Goal: Information Seeking & Learning: Understand process/instructions

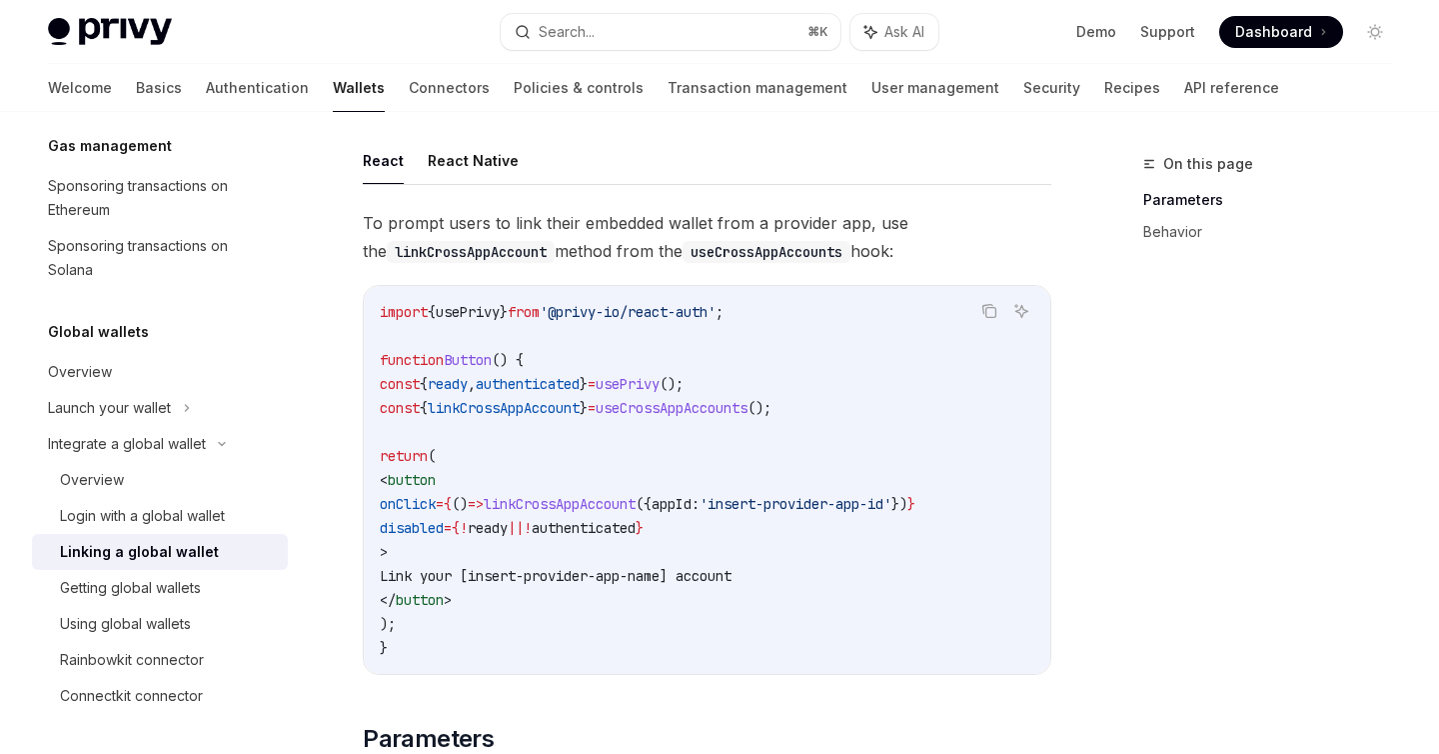
scroll to position [141, 0]
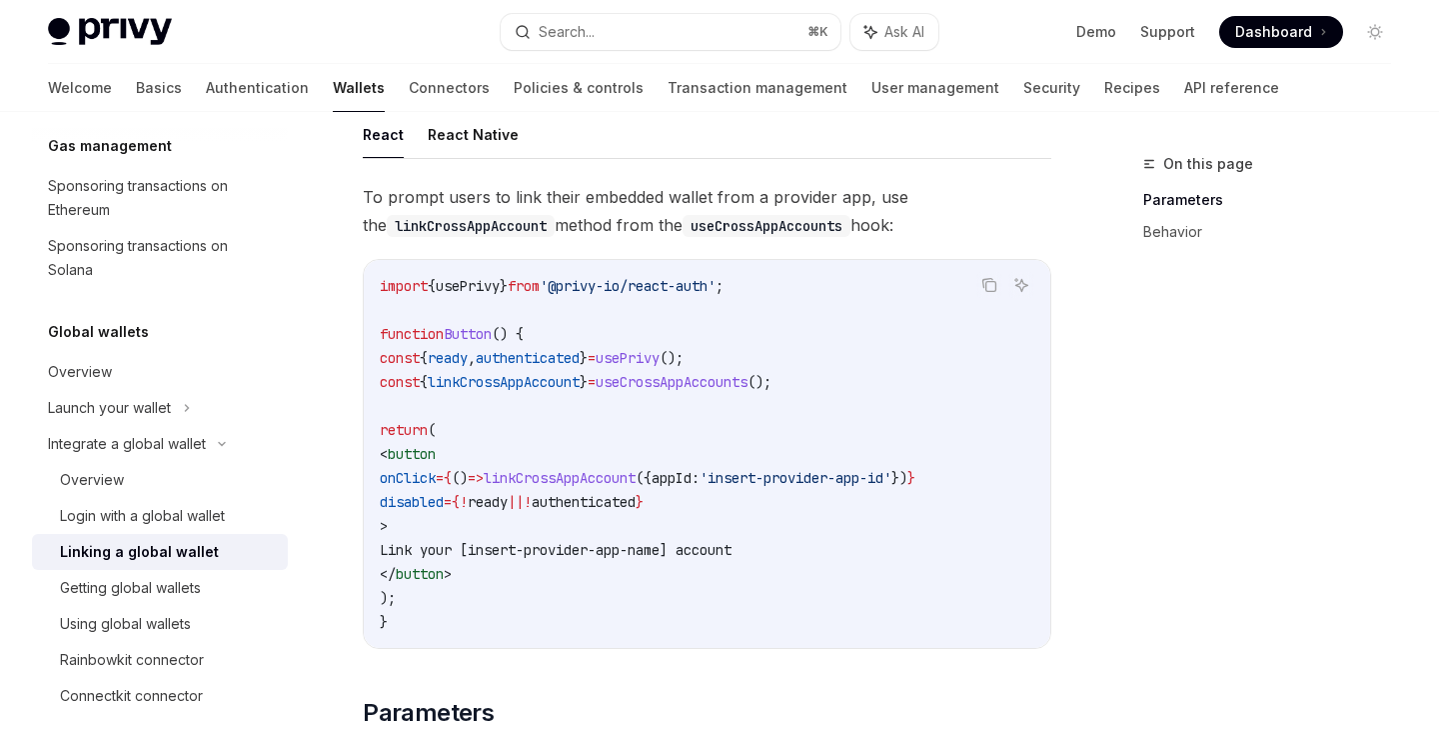
click at [873, 479] on span "'insert-provider-app-id'" at bounding box center [796, 478] width 192 height 18
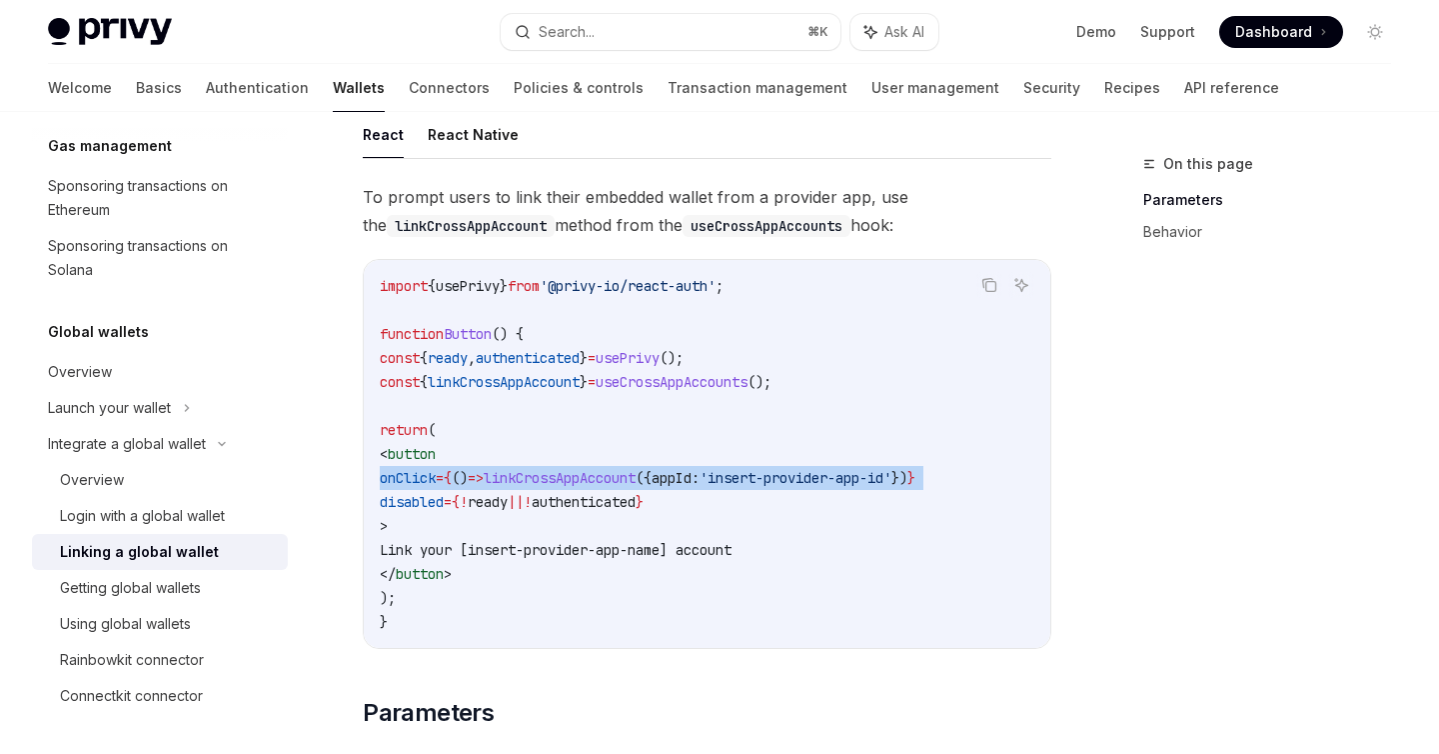
click at [873, 479] on span "'insert-provider-app-id'" at bounding box center [796, 478] width 192 height 18
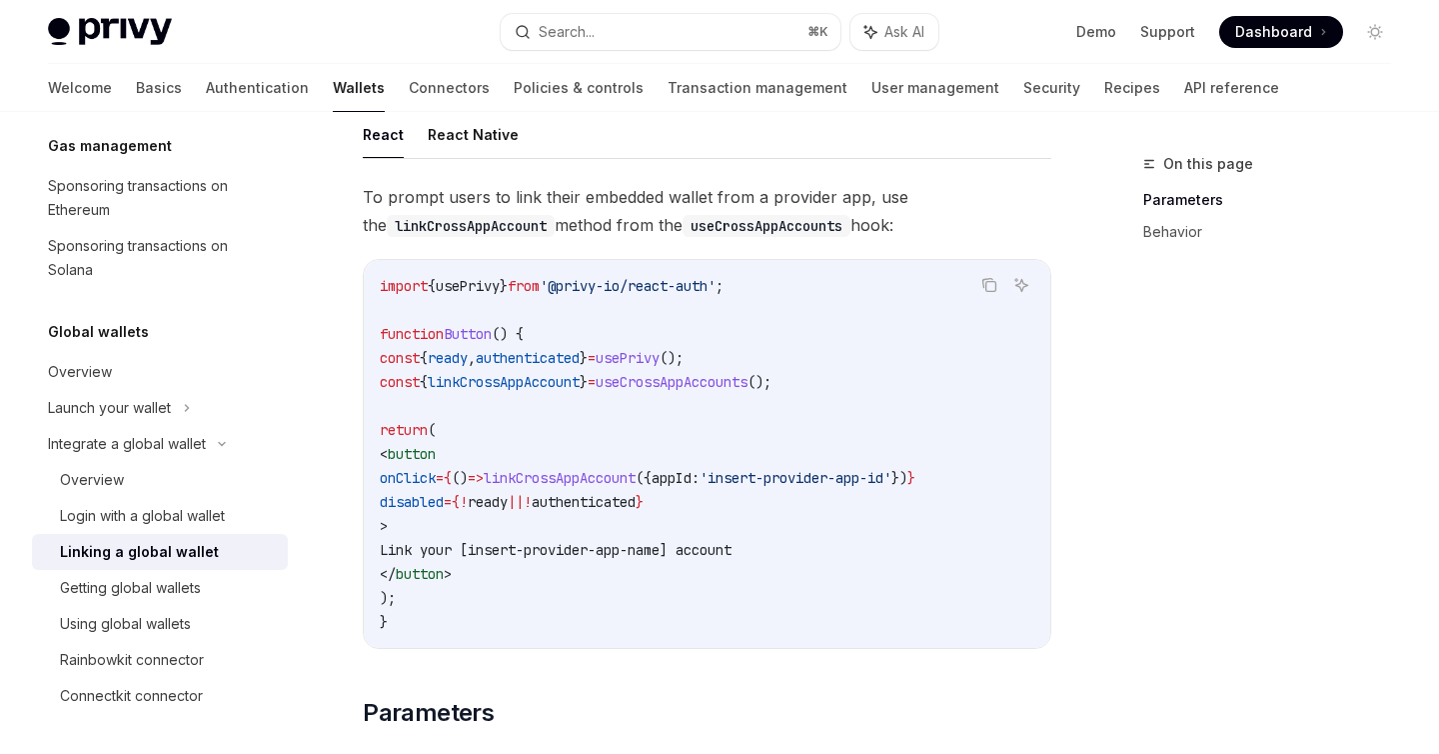
click at [873, 524] on code "import { usePrivy } from '@privy-io/react-auth' ; function Button () { const { …" at bounding box center [707, 454] width 655 height 360
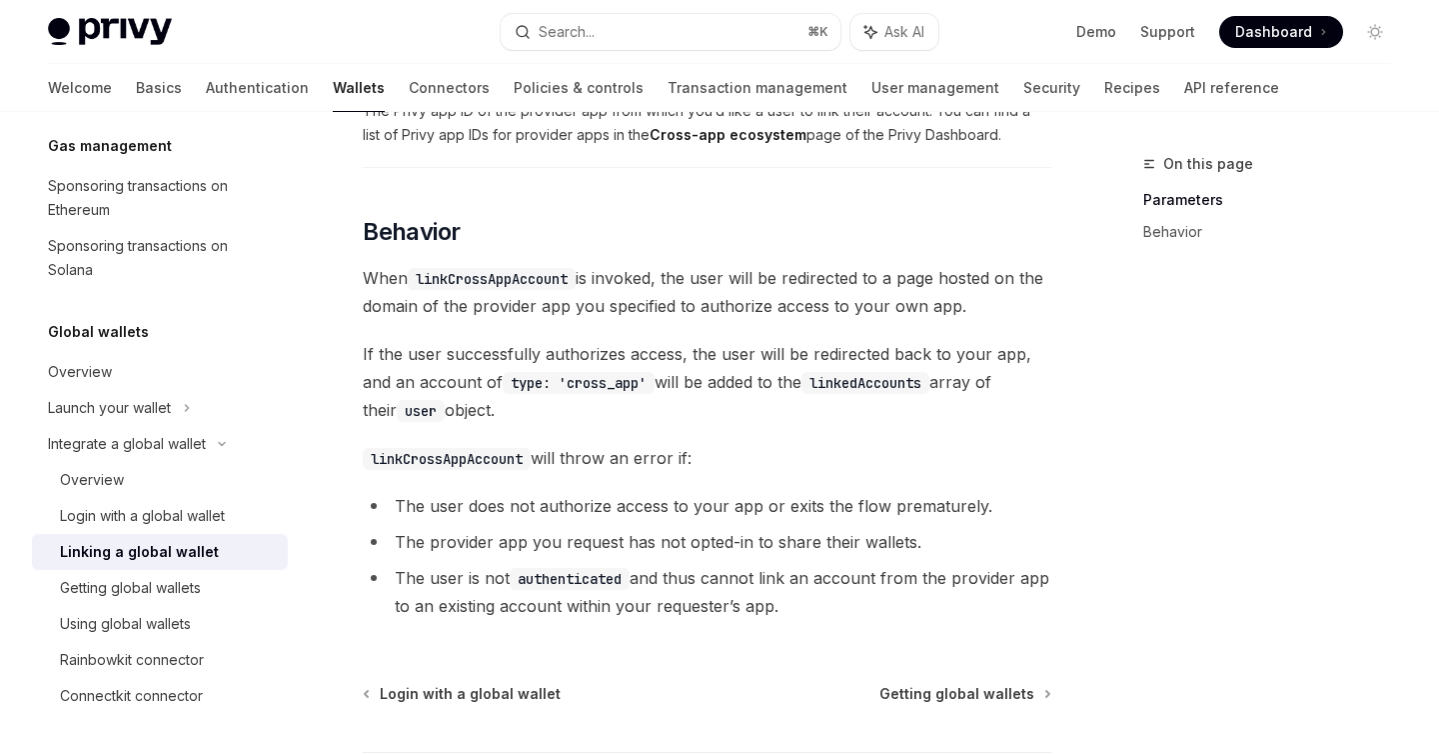
scroll to position [838, 0]
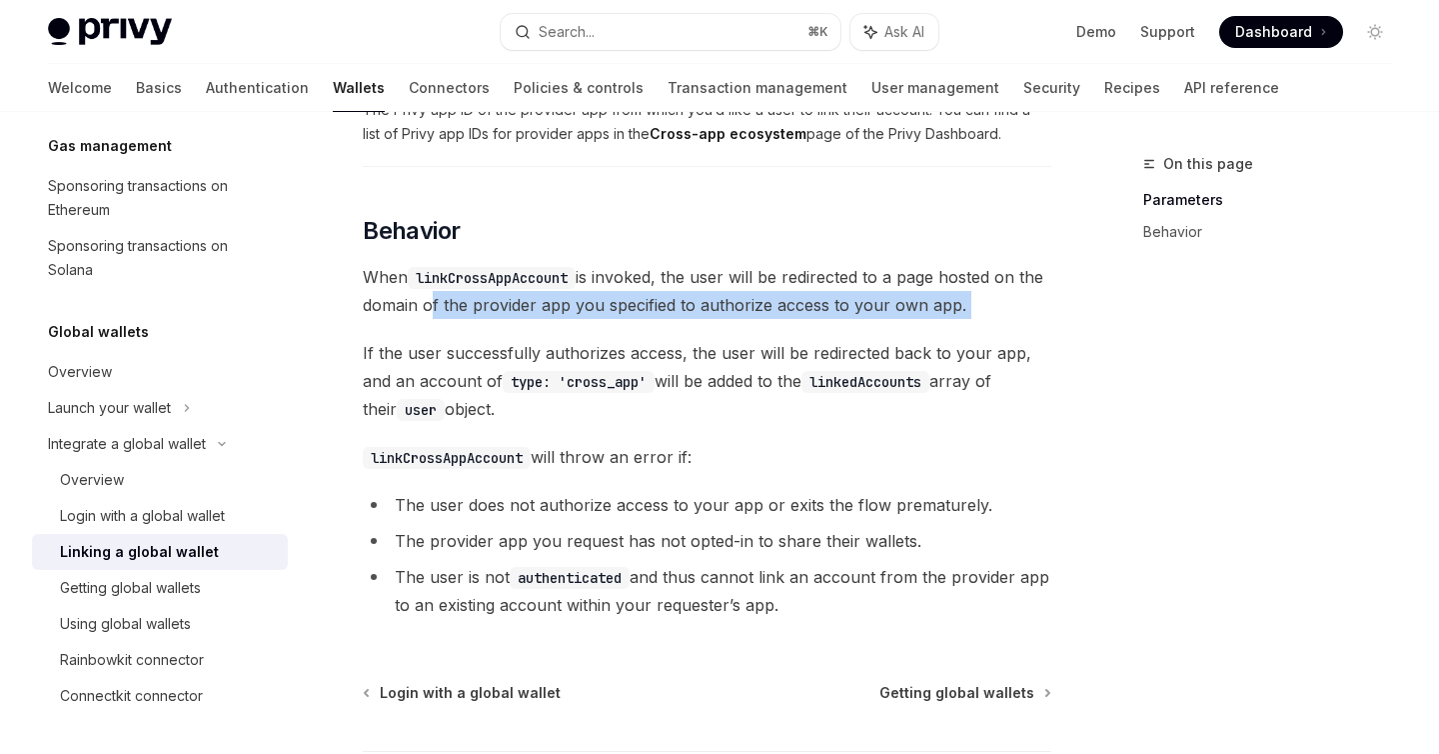
drag, startPoint x: 456, startPoint y: 312, endPoint x: 665, endPoint y: 329, distance: 209.6
click at [665, 329] on div "To prompt users to link their embedded wallet from a provider app, use the link…" at bounding box center [707, 56] width 689 height 1140
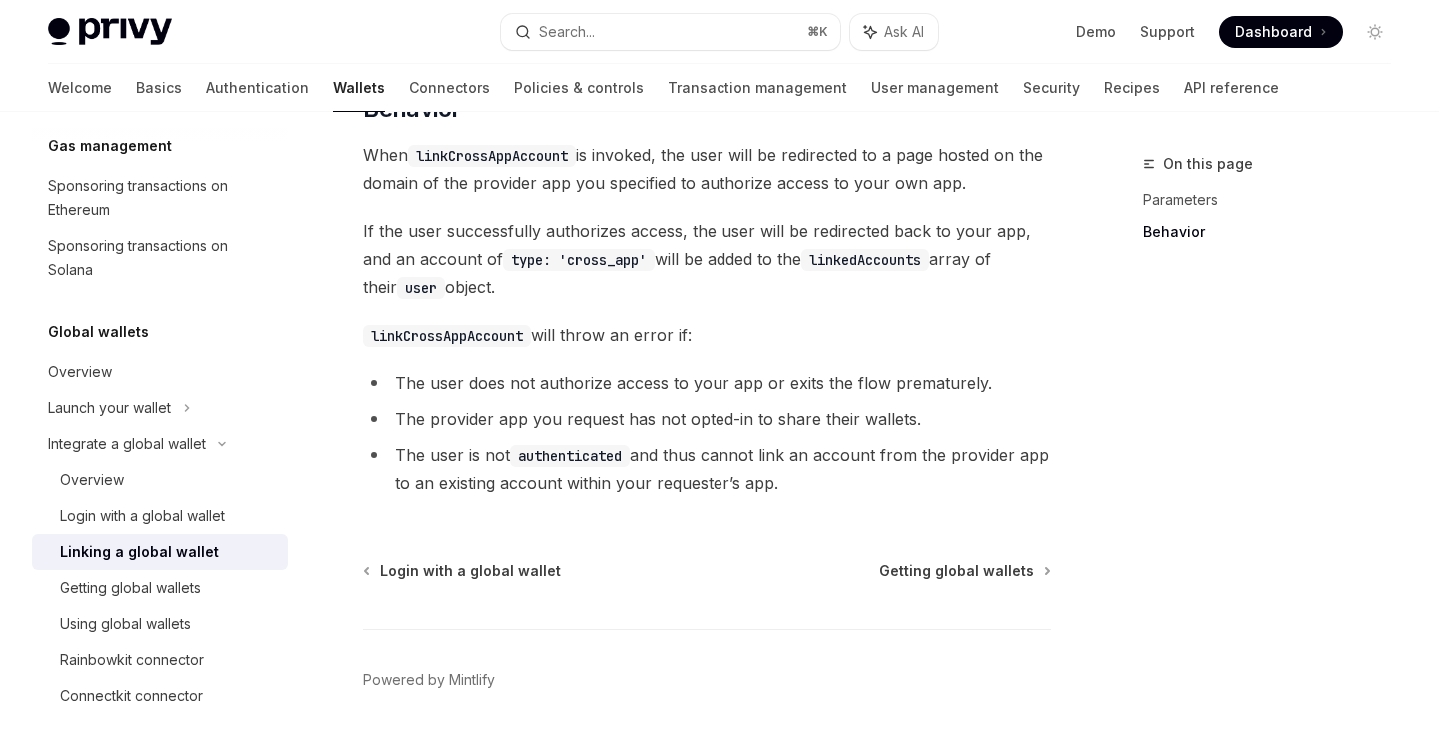
scroll to position [1015, 0]
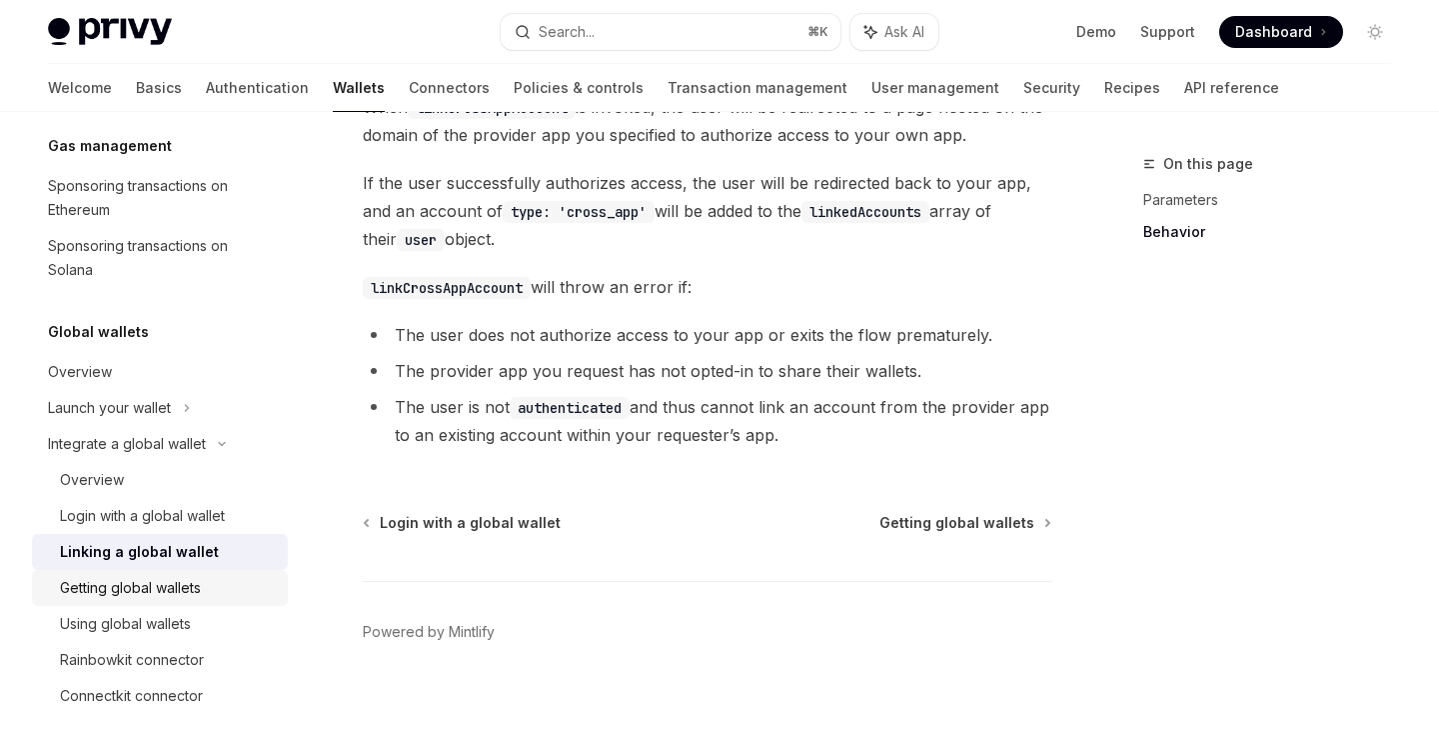
click at [166, 596] on div "Getting global wallets" at bounding box center [130, 588] width 141 height 24
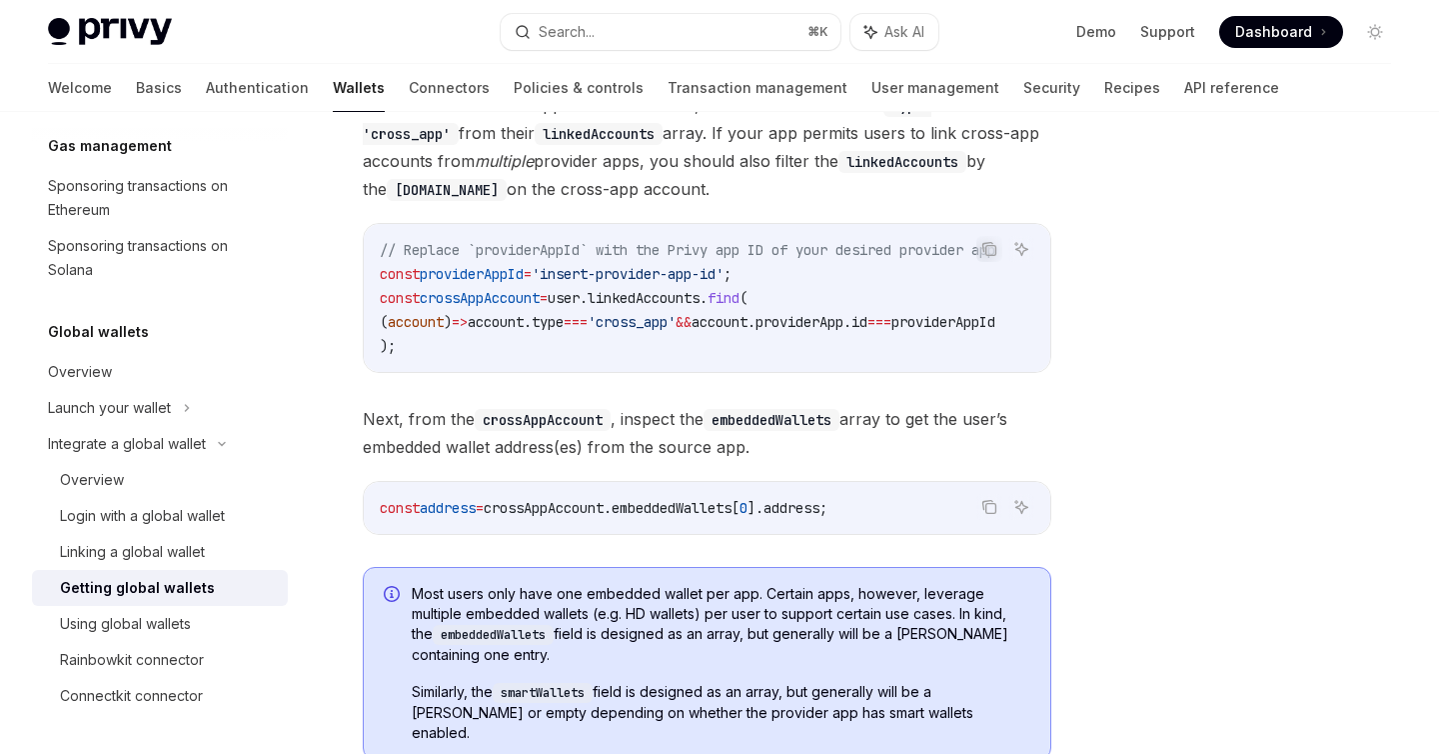
scroll to position [1343, 0]
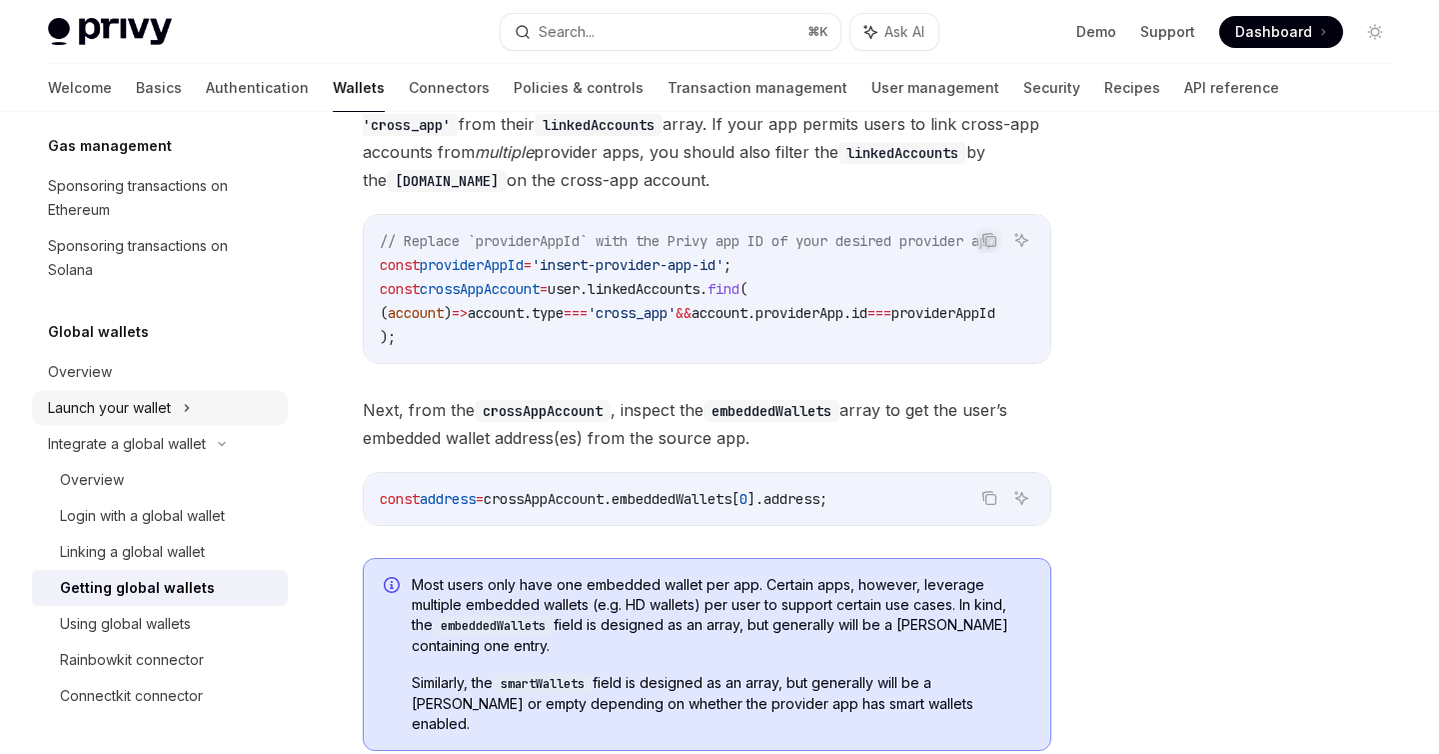
click at [187, 406] on icon at bounding box center [187, 408] width 8 height 24
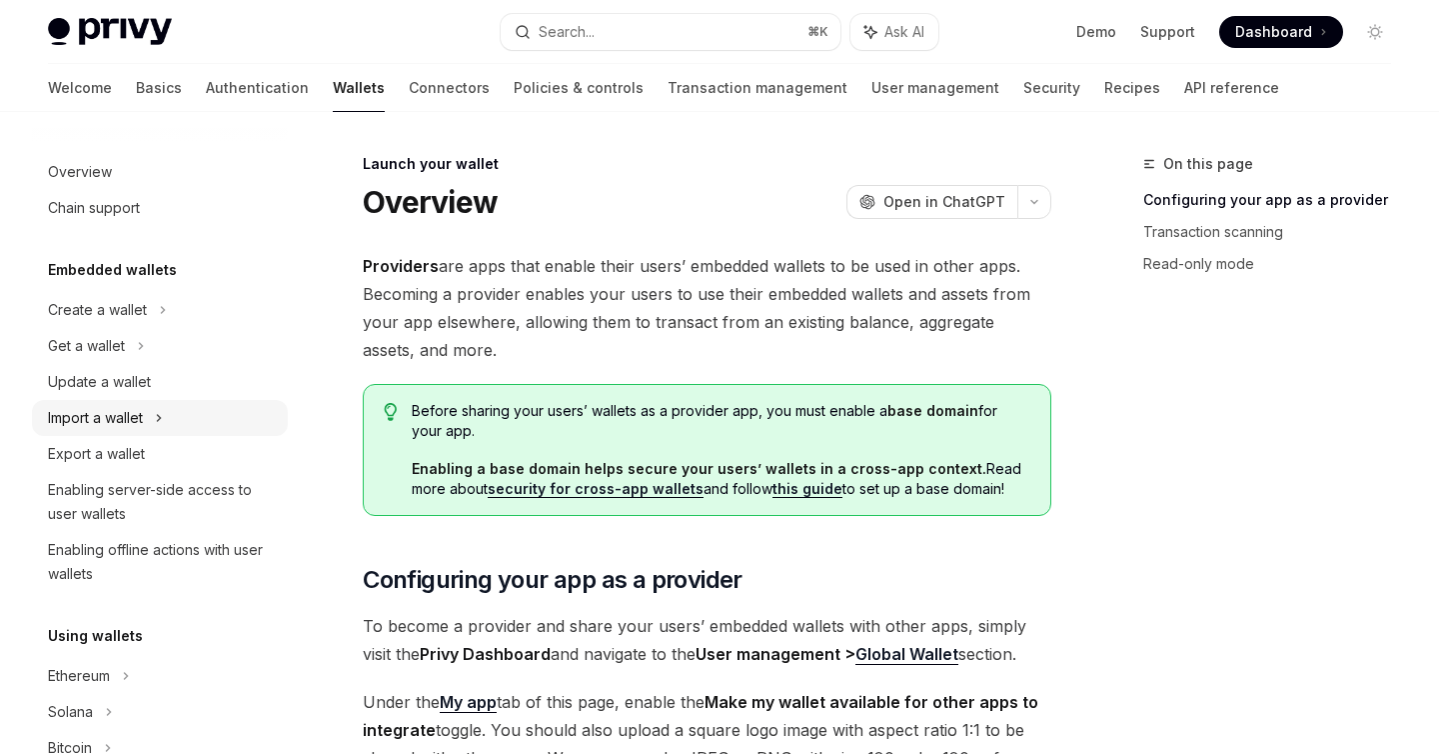
click at [146, 421] on div "Import a wallet" at bounding box center [160, 418] width 256 height 36
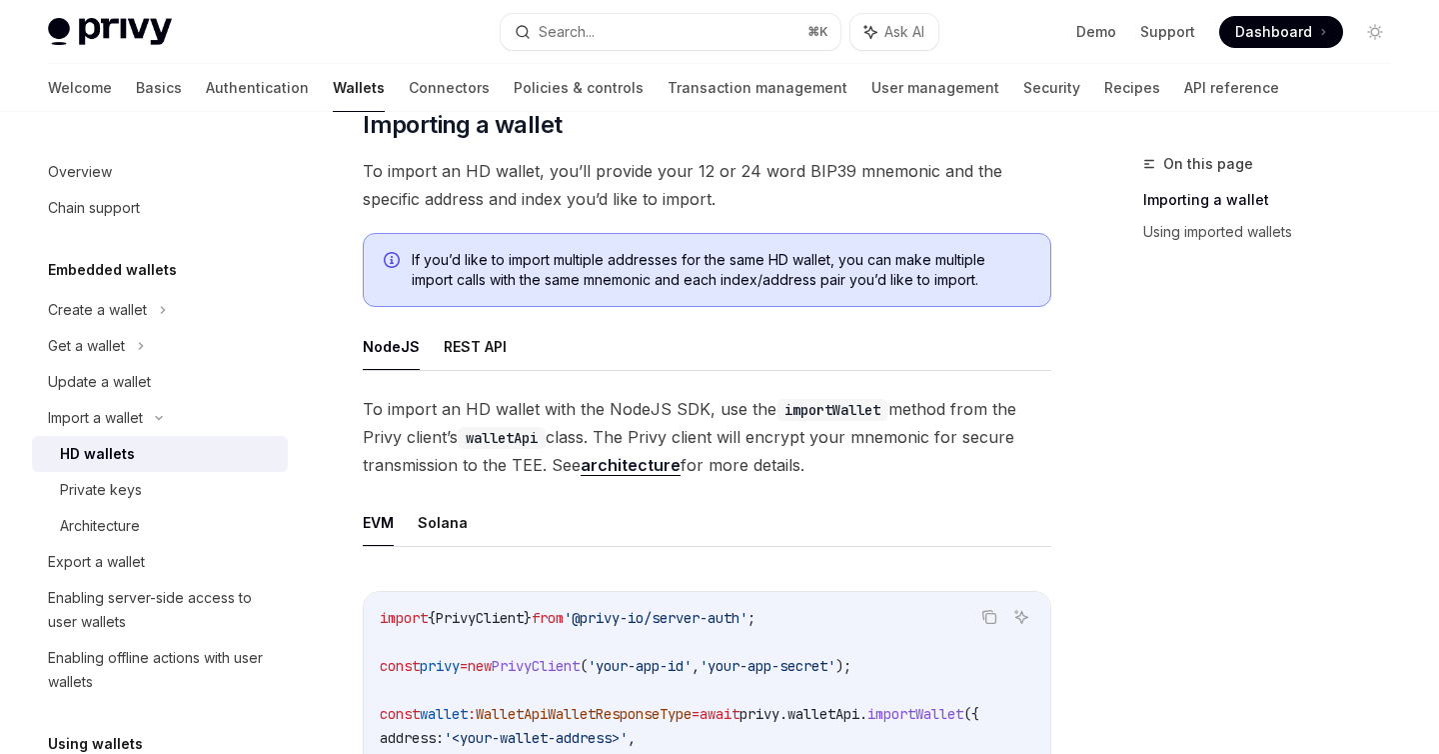
scroll to position [355, 0]
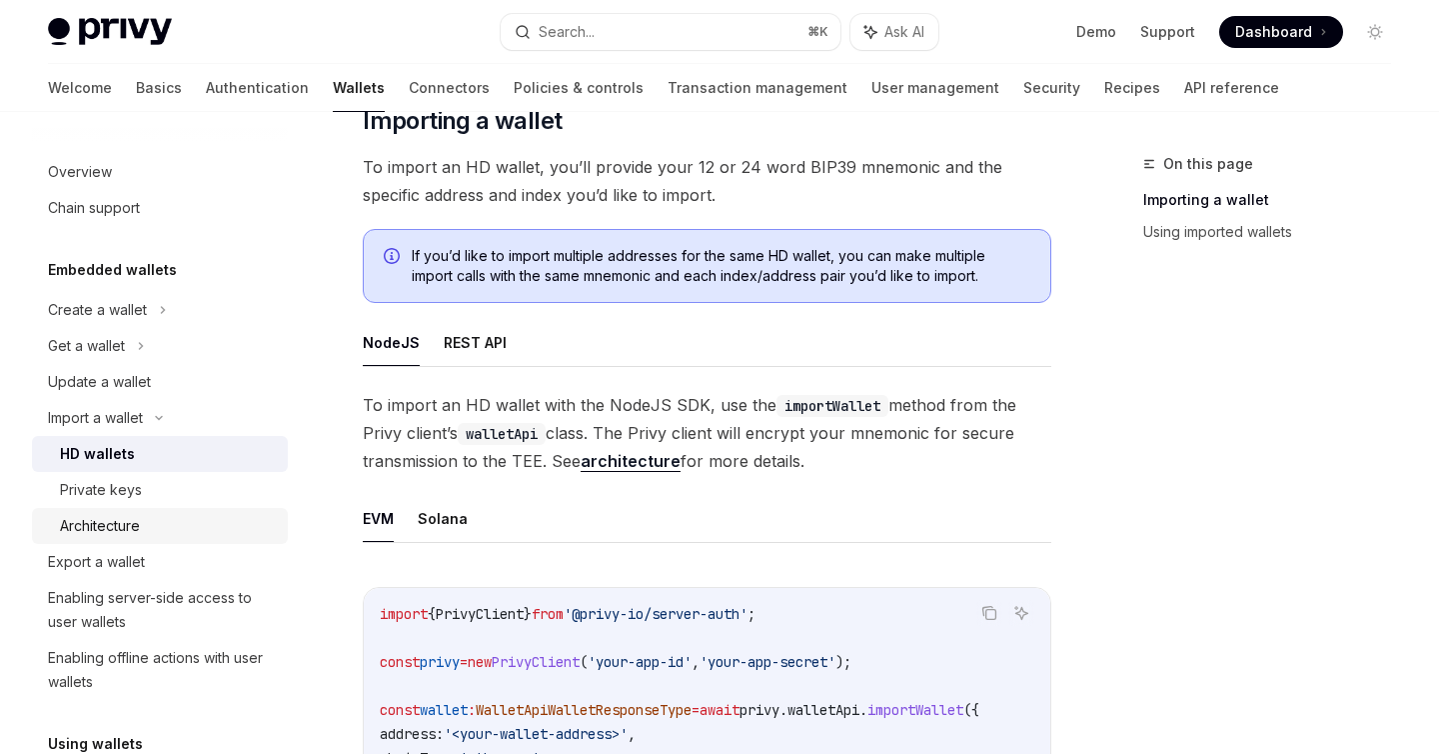
click at [106, 530] on div "Architecture" at bounding box center [100, 526] width 80 height 24
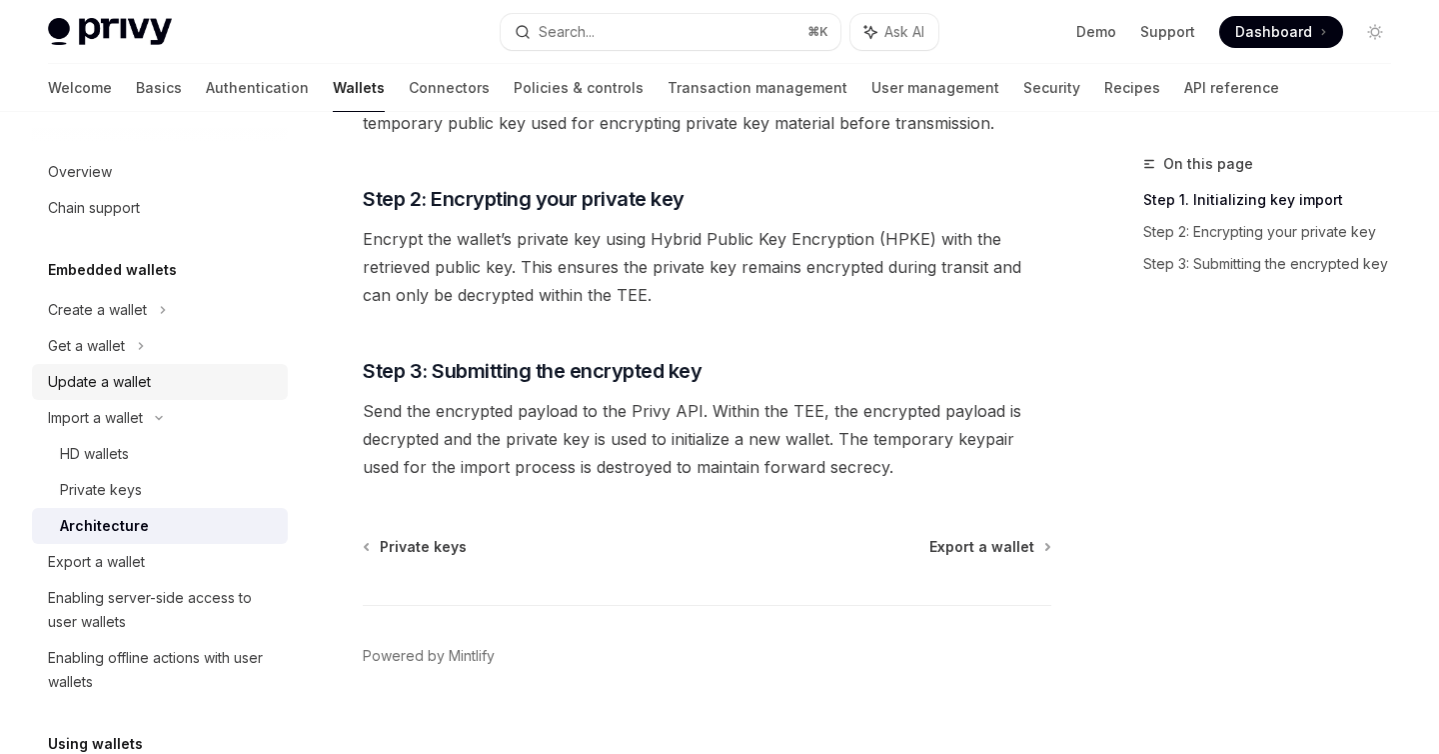
scroll to position [458, 0]
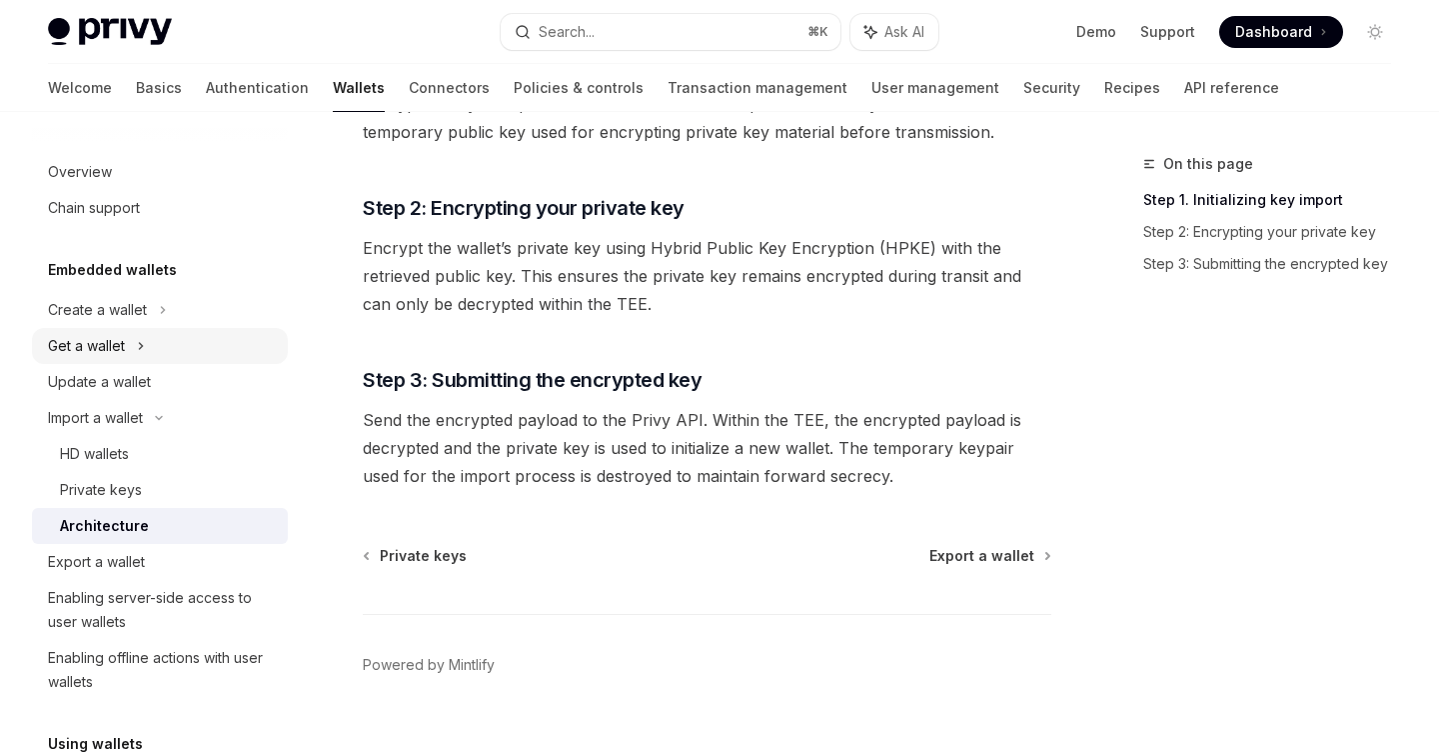
click at [117, 345] on div "Get a wallet" at bounding box center [86, 346] width 77 height 24
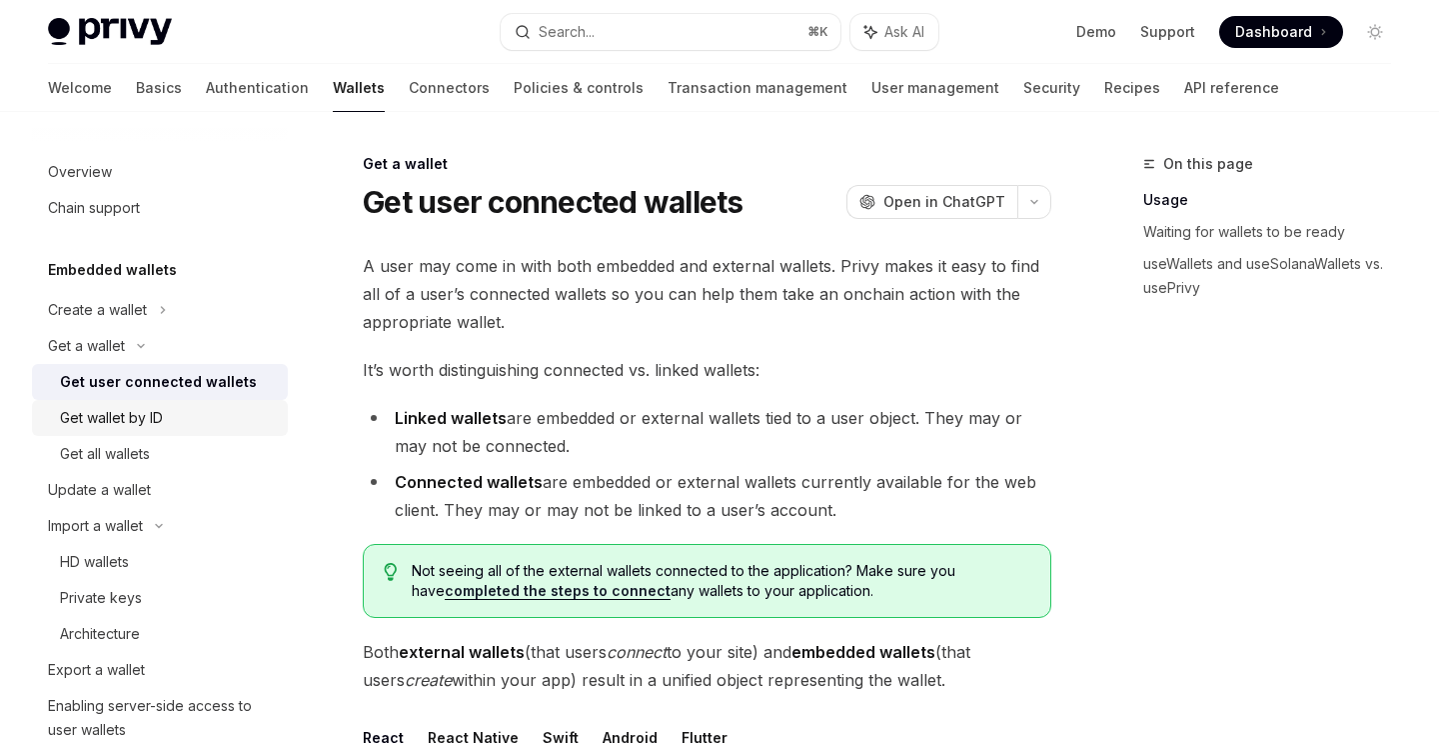
click at [137, 416] on div "Get wallet by ID" at bounding box center [111, 418] width 103 height 24
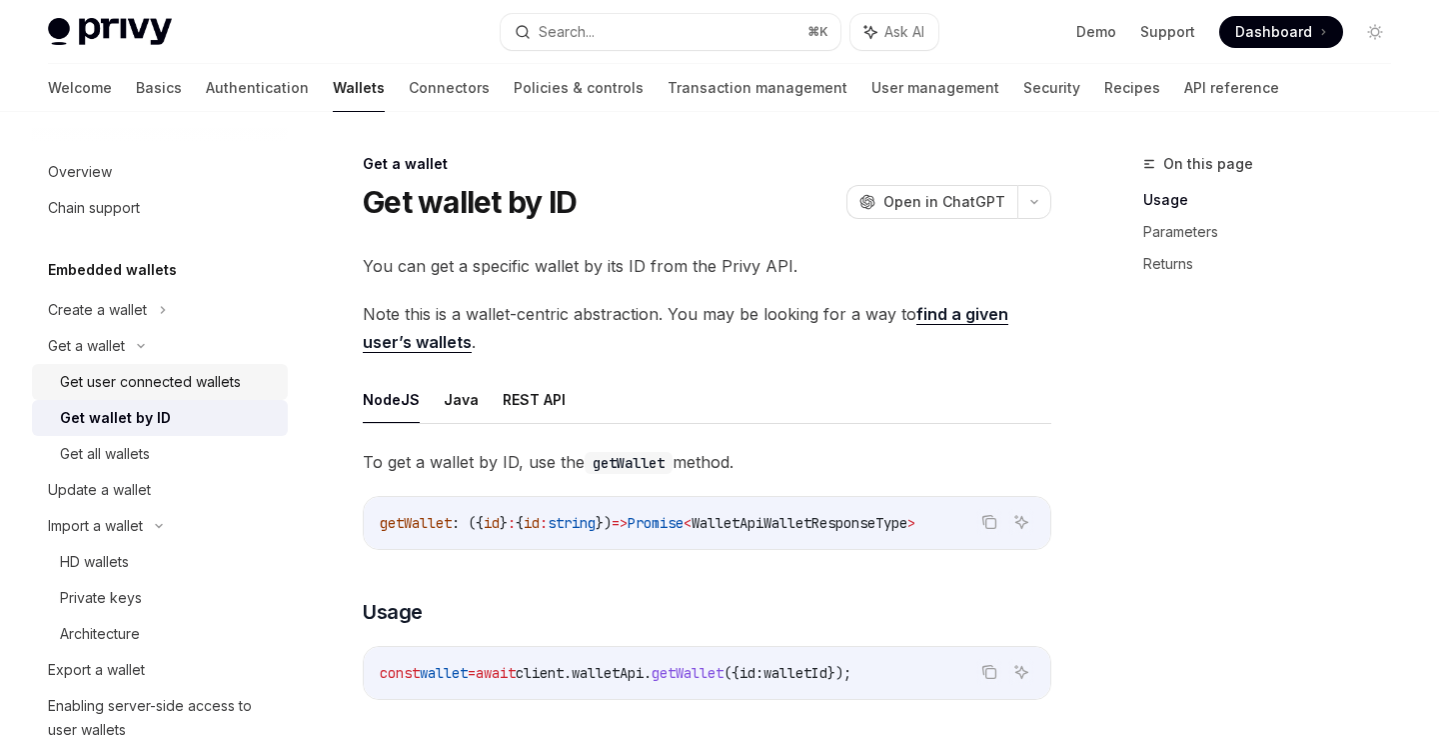
click at [140, 383] on div "Get user connected wallets" at bounding box center [150, 382] width 181 height 24
type textarea "*"
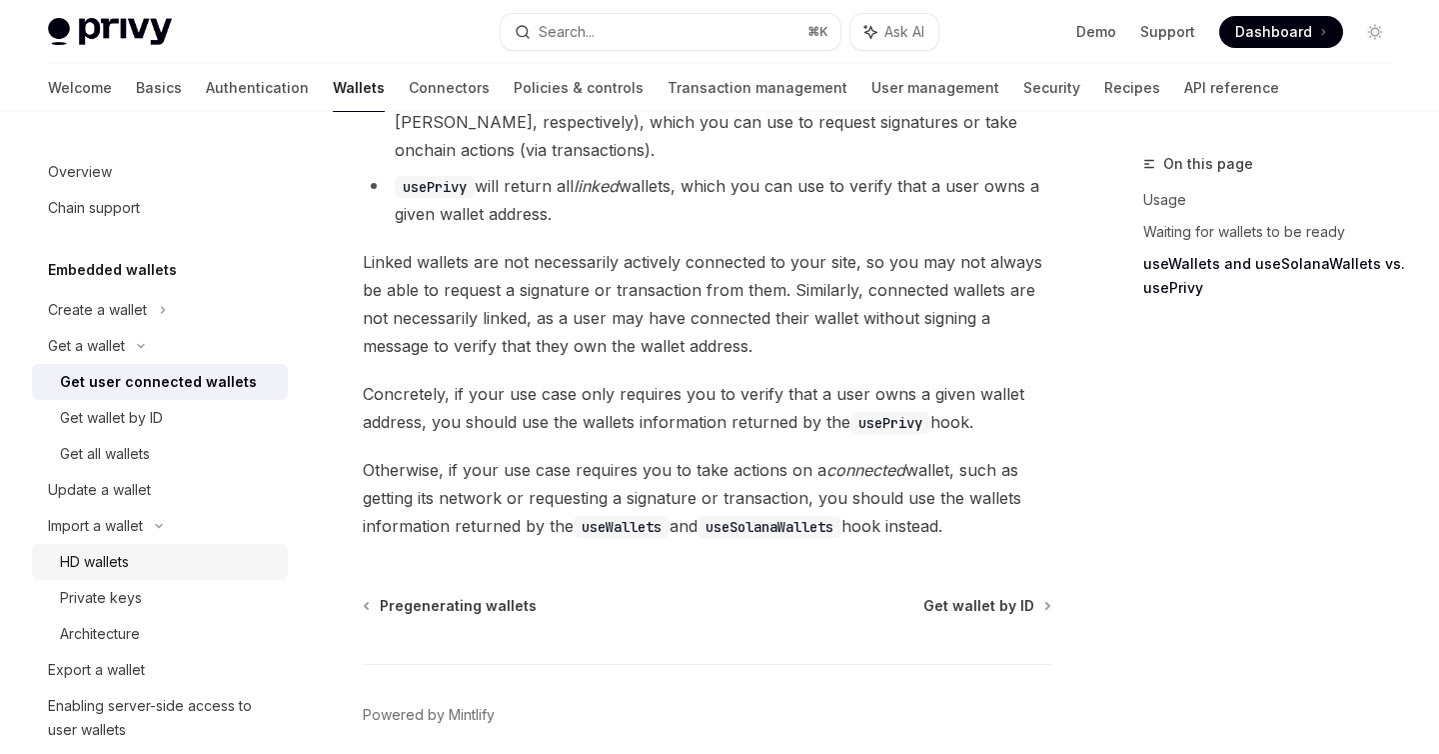
scroll to position [1883, 0]
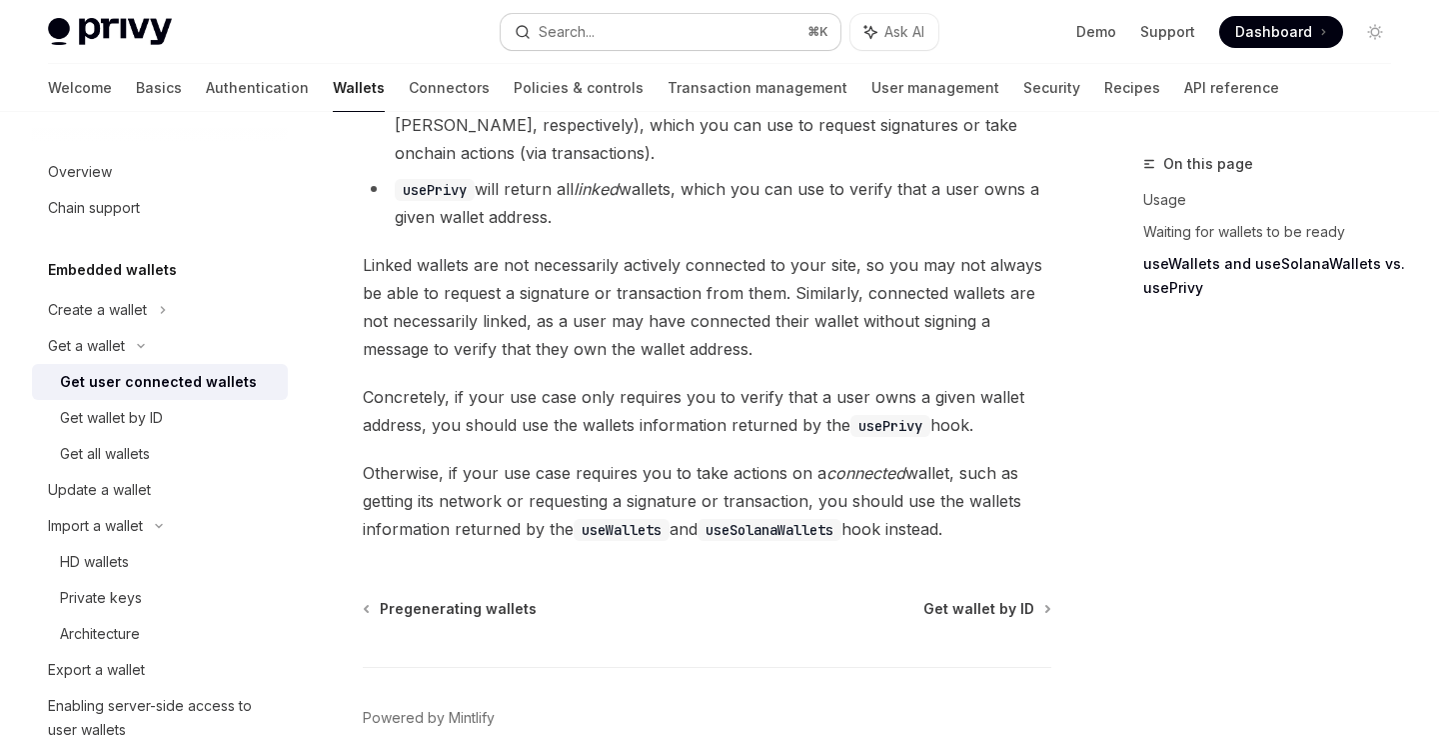
click at [690, 28] on button "Search... ⌘ K" at bounding box center [670, 32] width 339 height 36
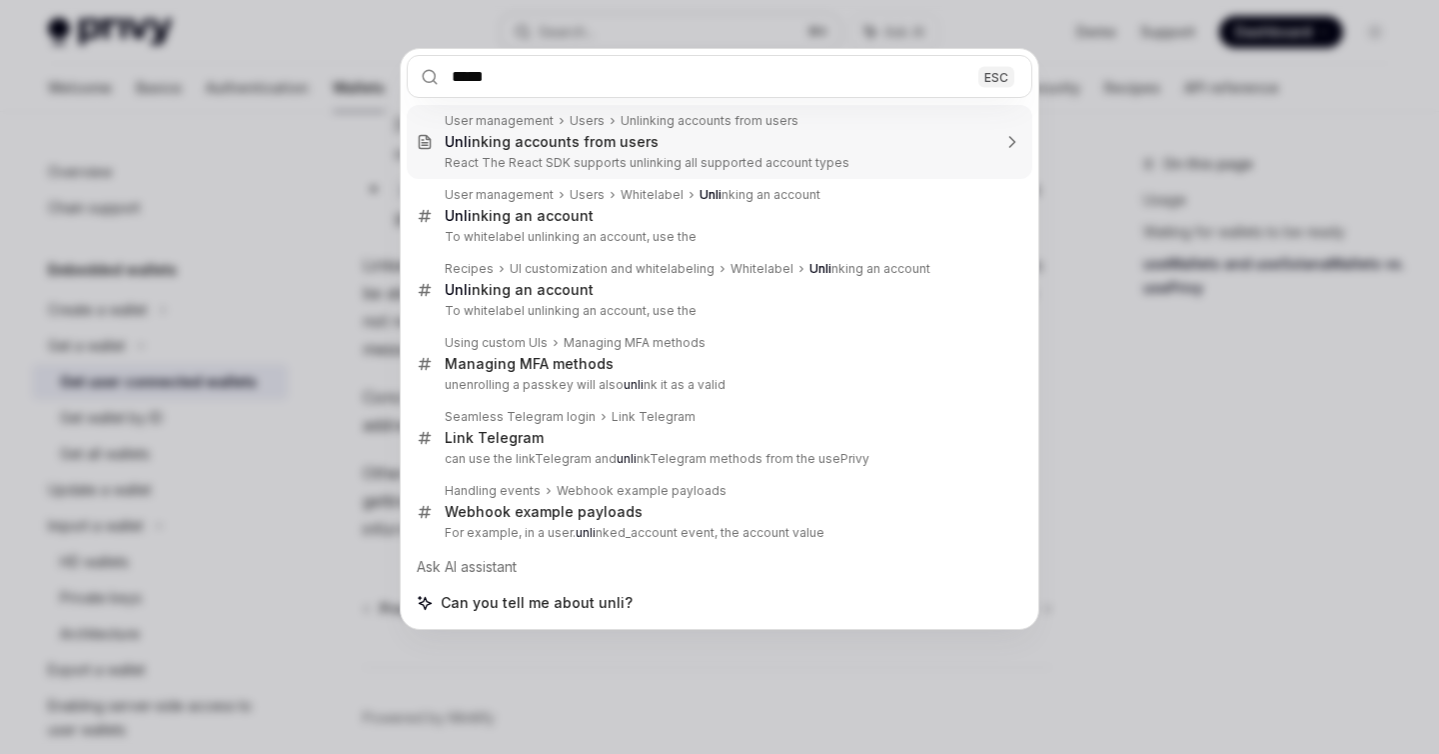
type input "******"
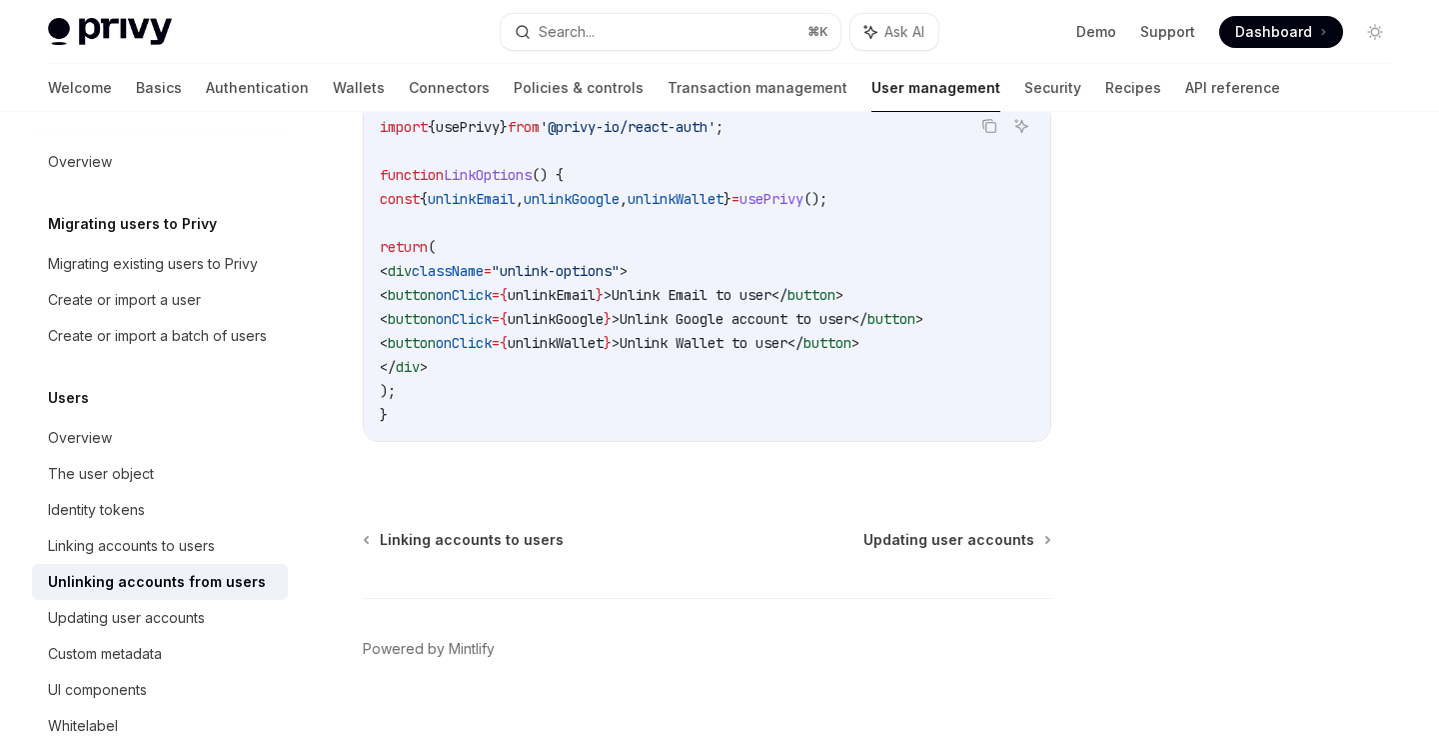
scroll to position [1253, 0]
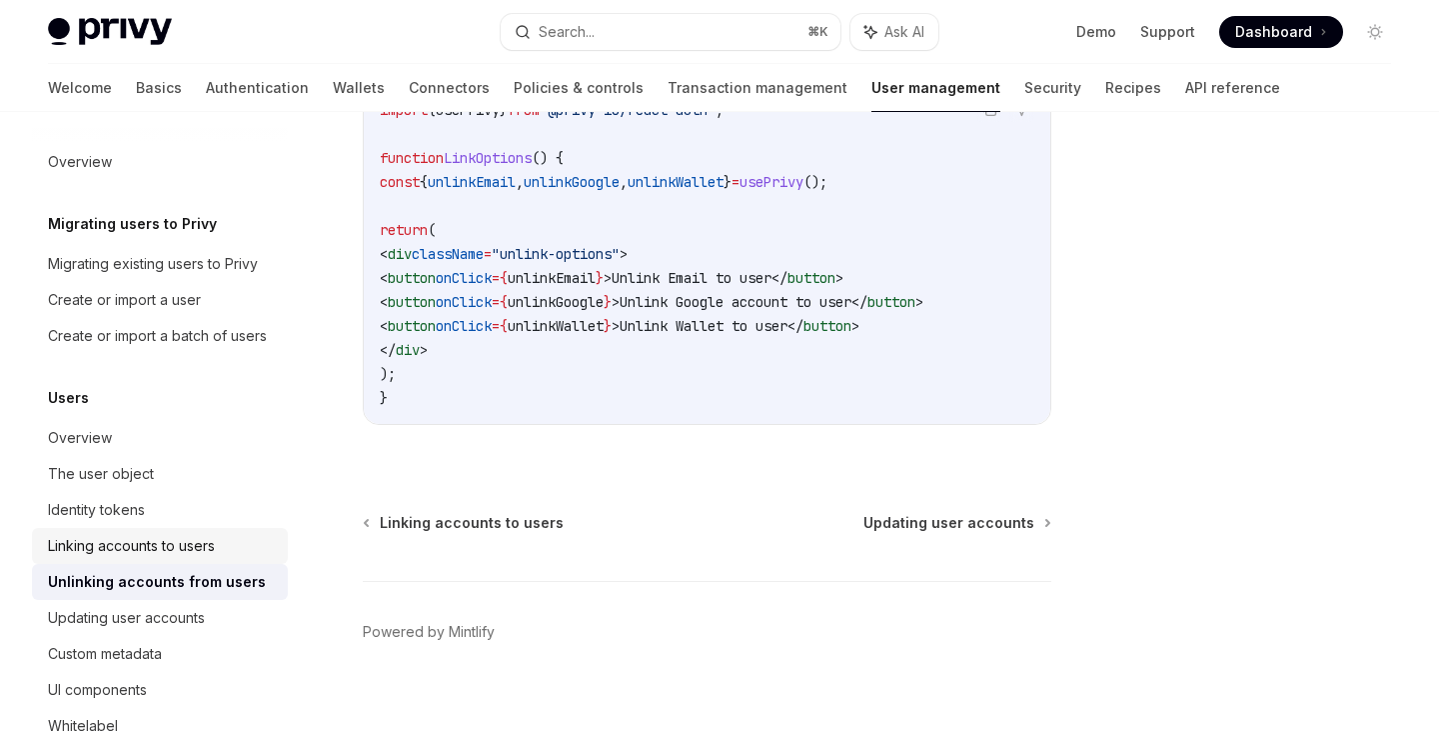
click at [171, 552] on div "Linking accounts to users" at bounding box center [131, 546] width 167 height 24
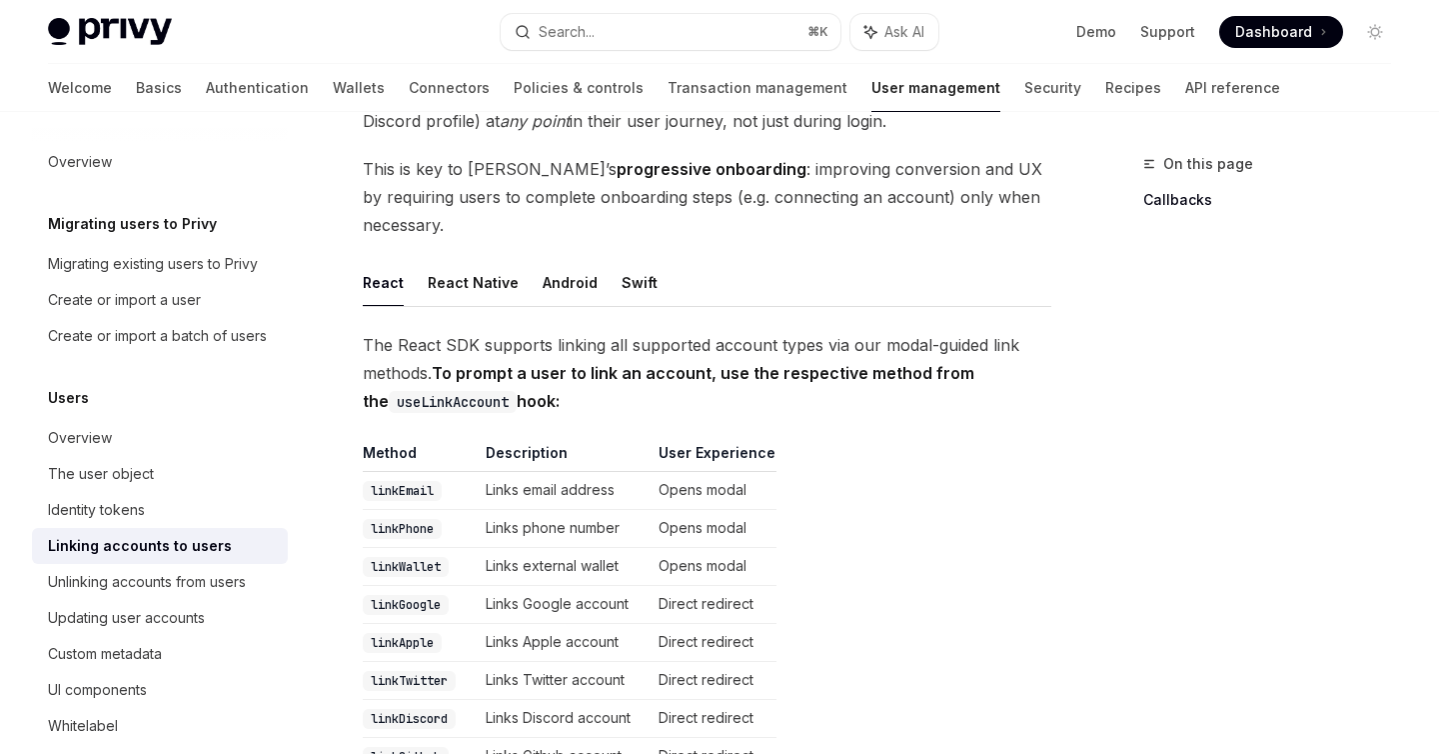
scroll to position [175, 0]
drag, startPoint x: 557, startPoint y: 537, endPoint x: 756, endPoint y: 540, distance: 198.9
click at [756, 546] on tr "linkWallet Links external wallet Opens modal" at bounding box center [570, 565] width 414 height 38
click at [756, 546] on td "Opens modal" at bounding box center [714, 565] width 126 height 38
click at [413, 555] on code "linkWallet" at bounding box center [406, 565] width 86 height 20
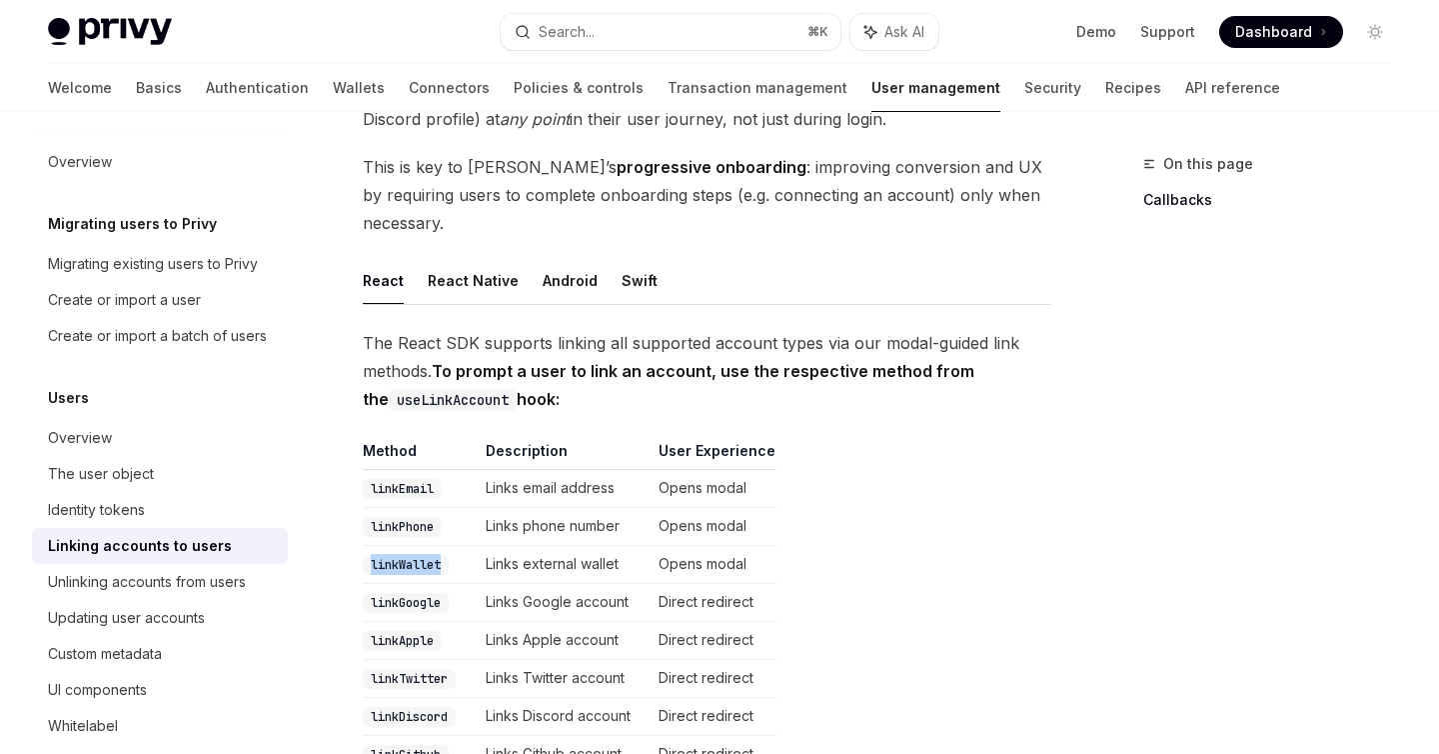
click at [413, 555] on code "linkWallet" at bounding box center [406, 565] width 86 height 20
copy code "linkWallet"
click at [681, 546] on td "Opens modal" at bounding box center [714, 565] width 126 height 38
click at [419, 555] on code "linkWallet" at bounding box center [406, 565] width 86 height 20
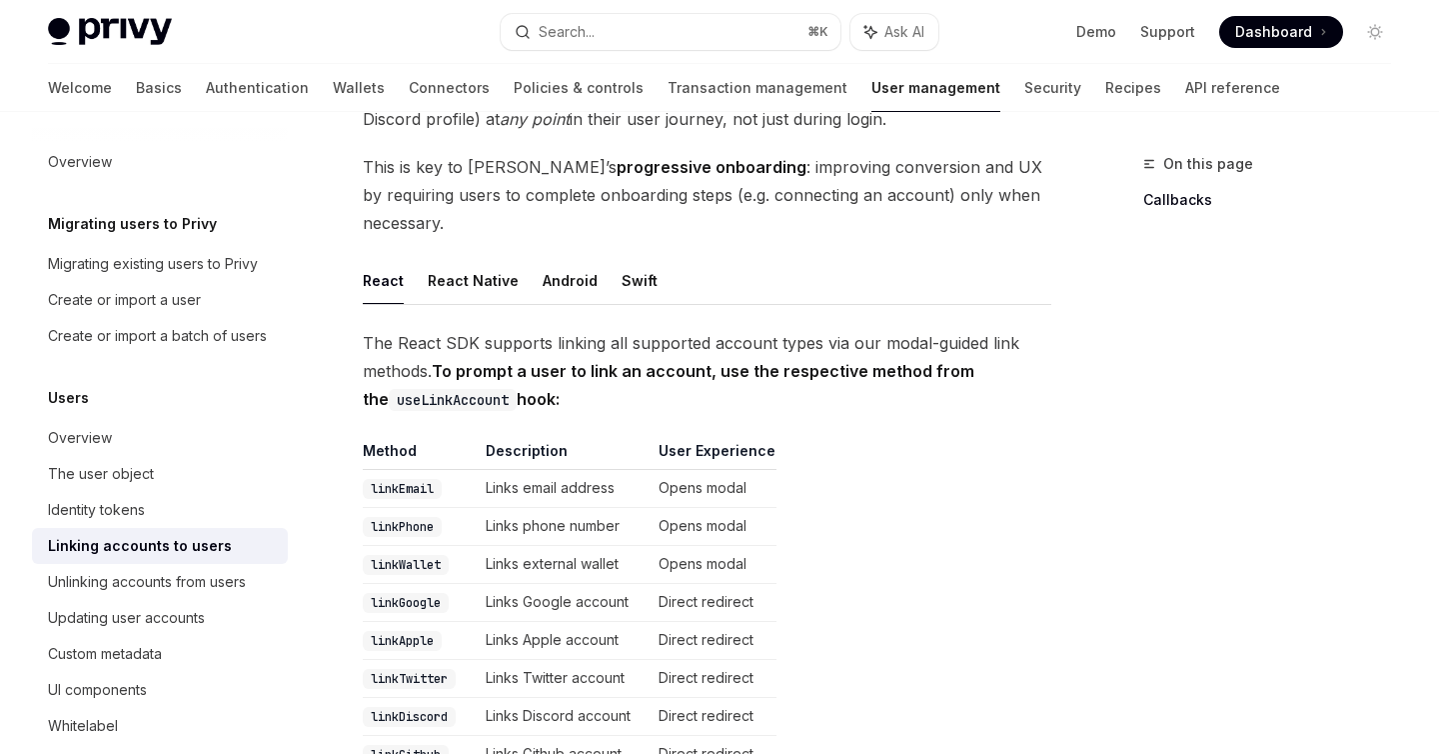
click at [466, 389] on code "useLinkAccount" at bounding box center [453, 400] width 128 height 22
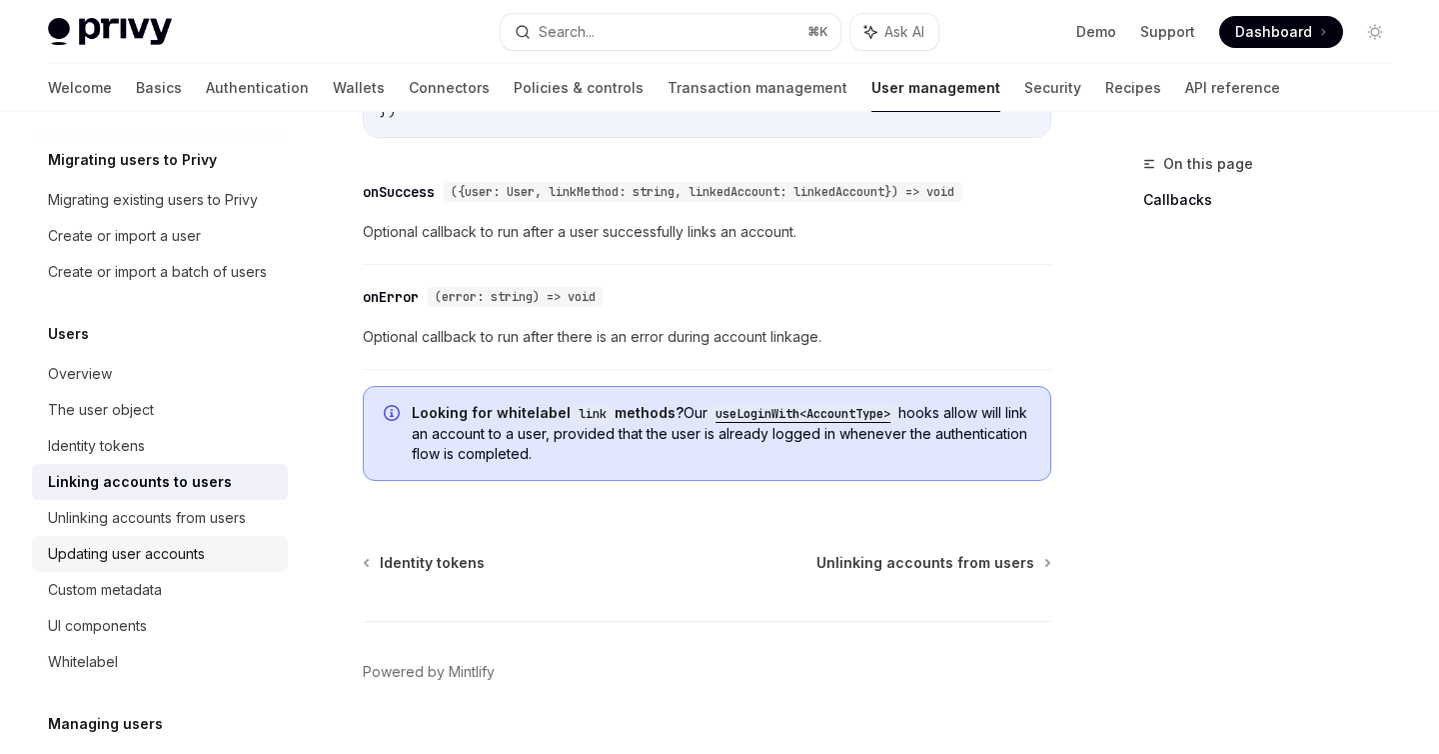
scroll to position [89, 0]
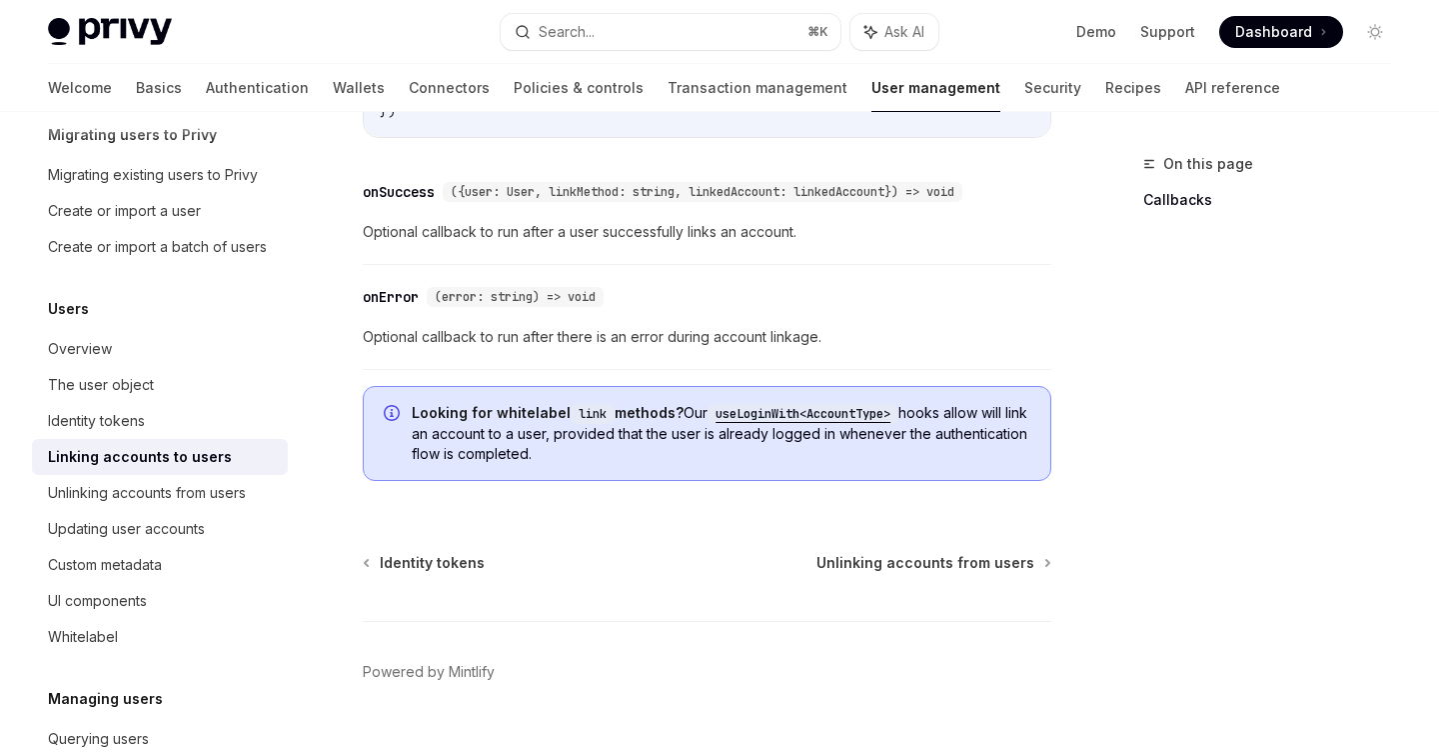
click at [142, 457] on div "Linking accounts to users" at bounding box center [140, 457] width 184 height 24
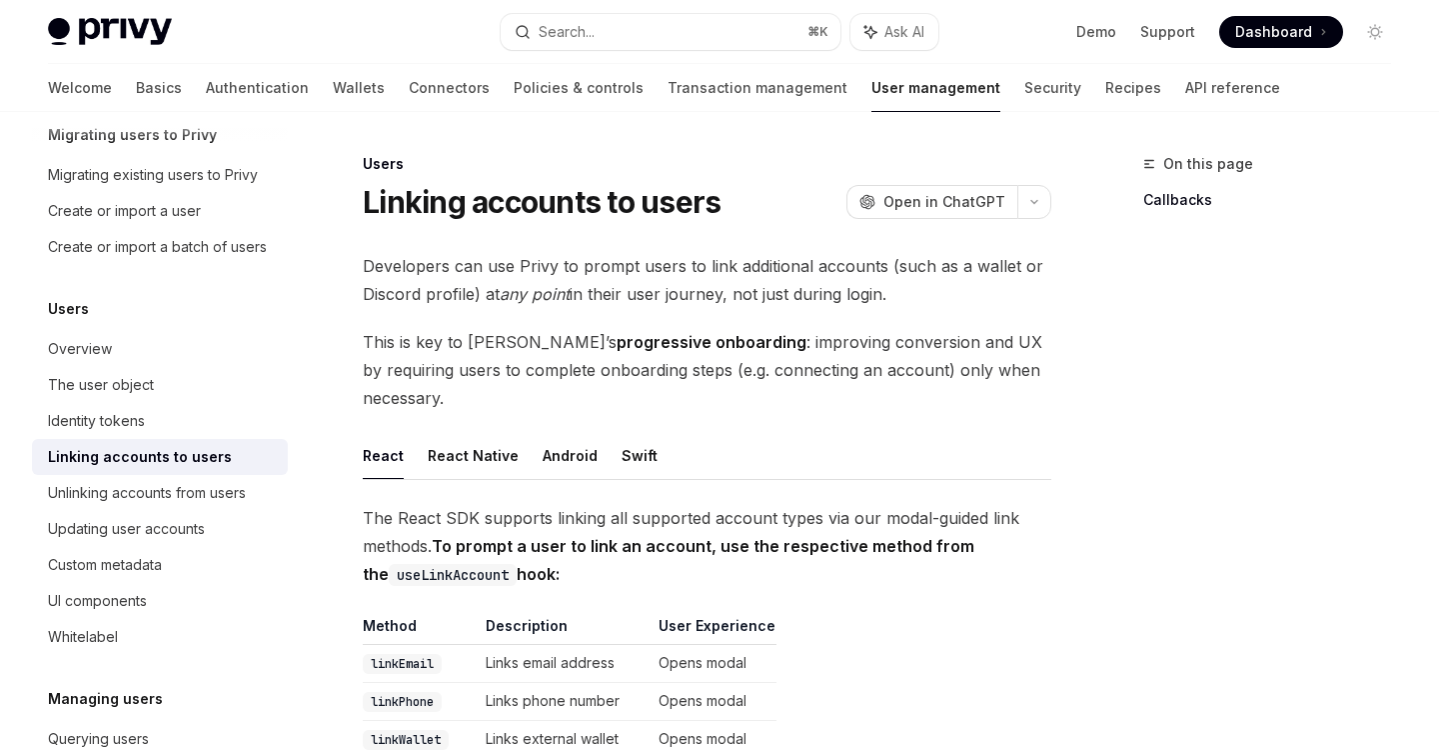
type textarea "*"
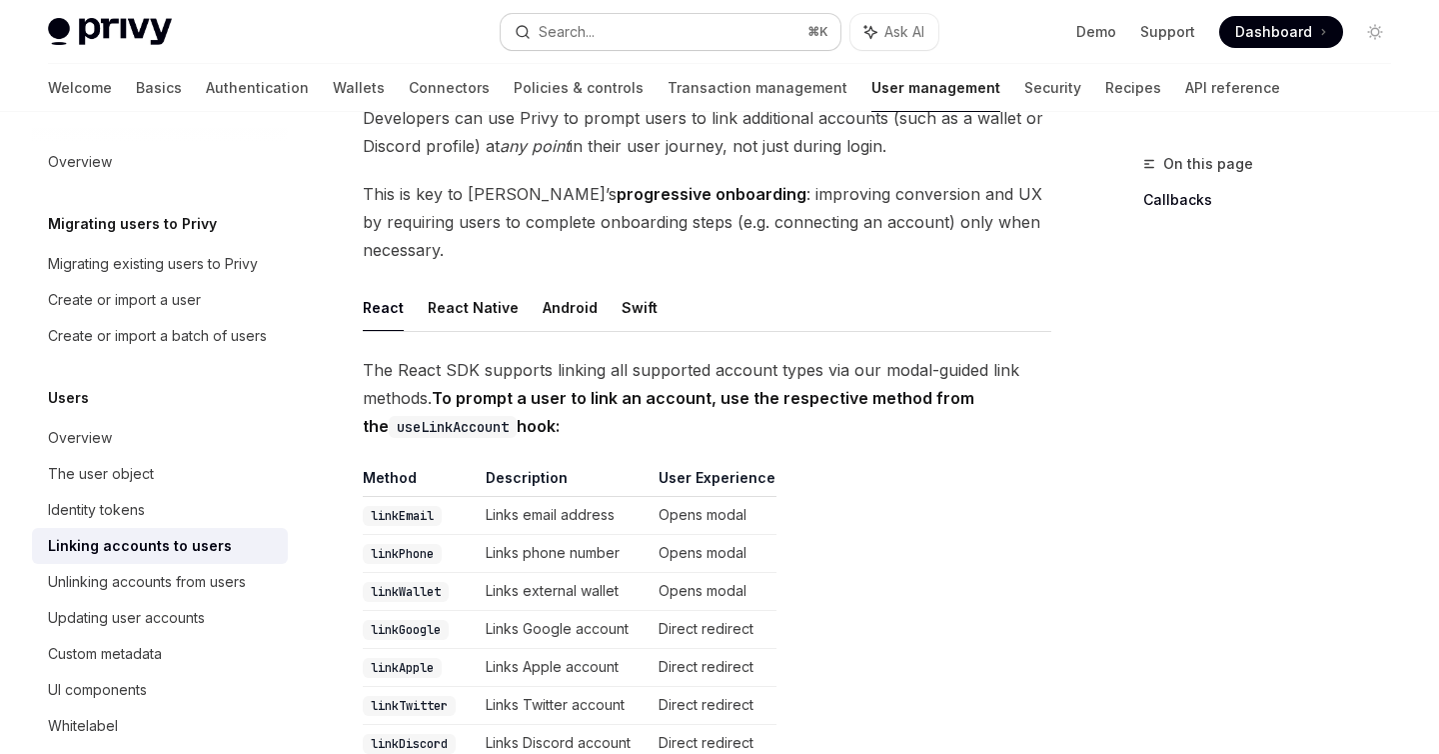
click at [646, 34] on button "Search... ⌘ K" at bounding box center [670, 32] width 339 height 36
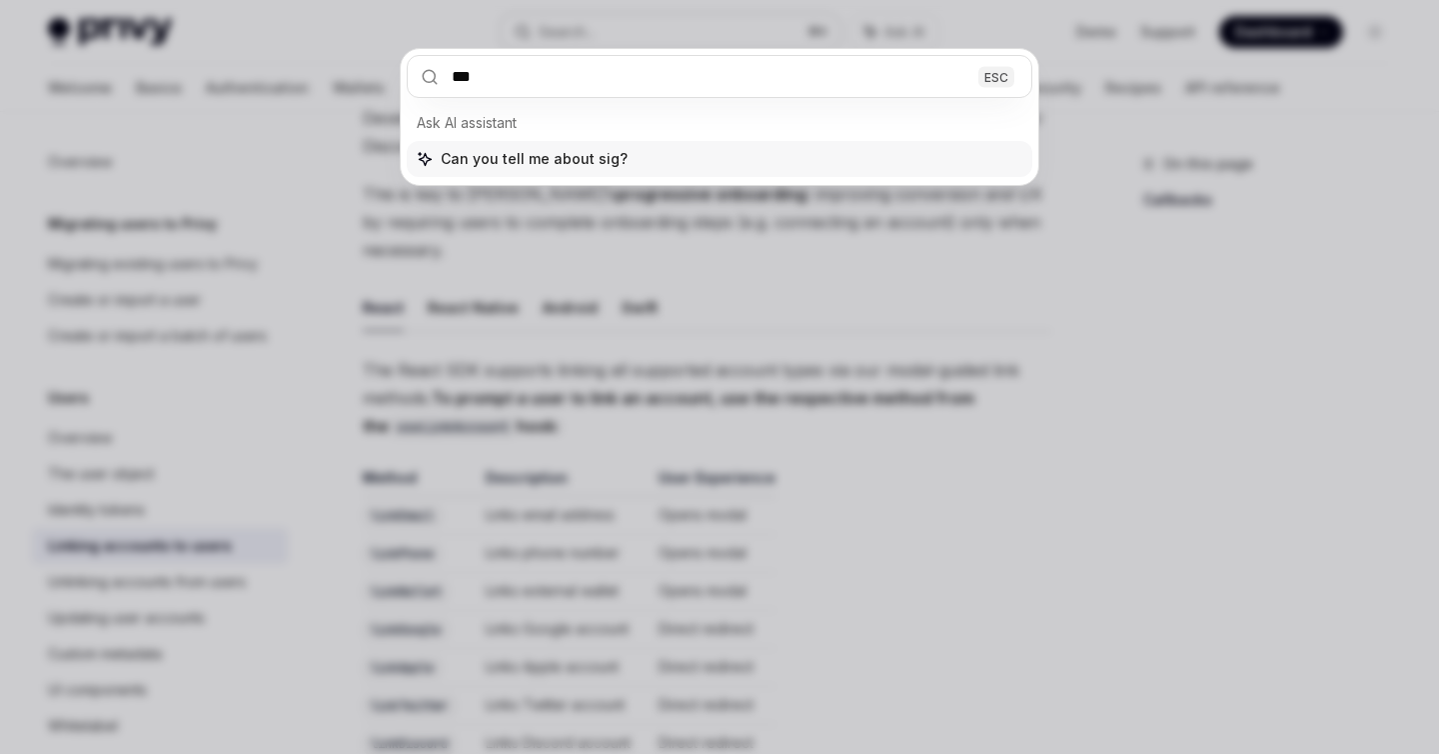
type input "****"
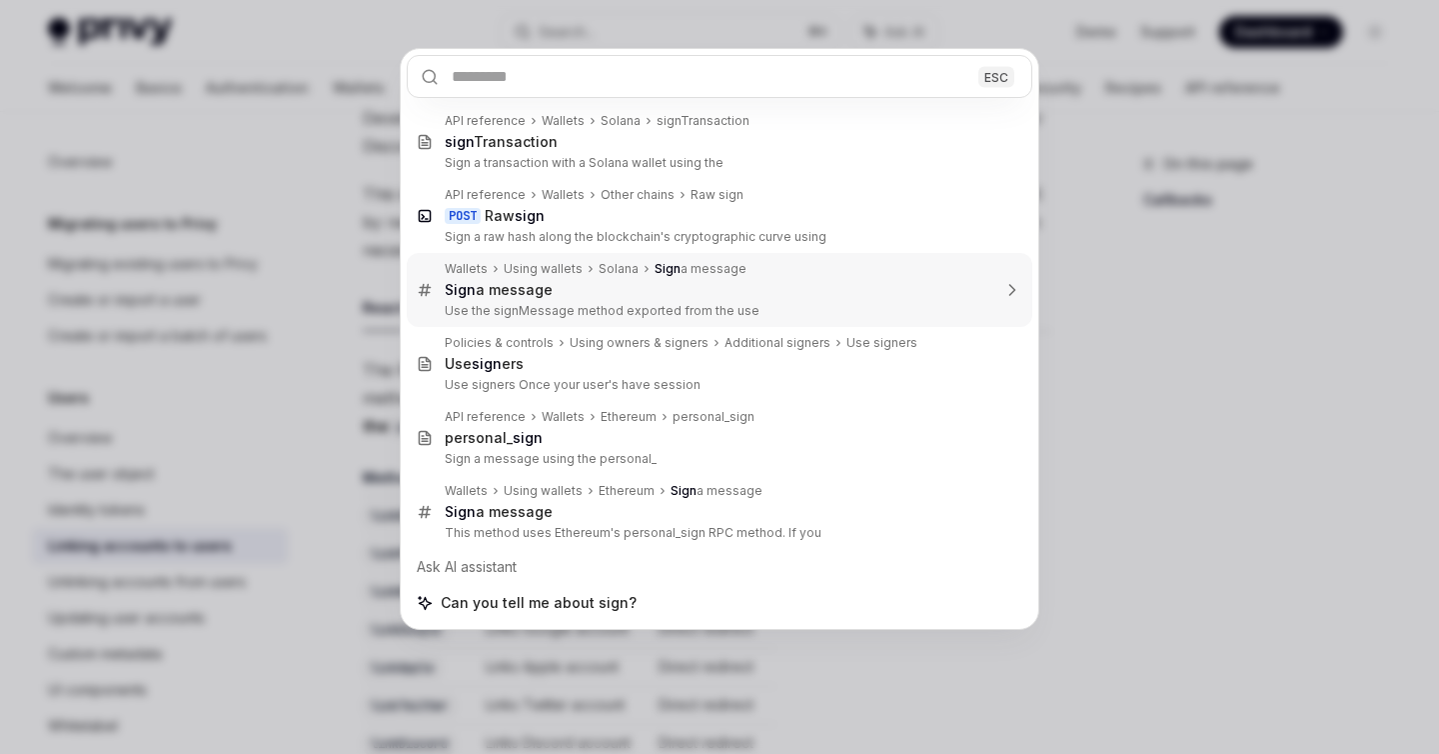
type textarea "*"
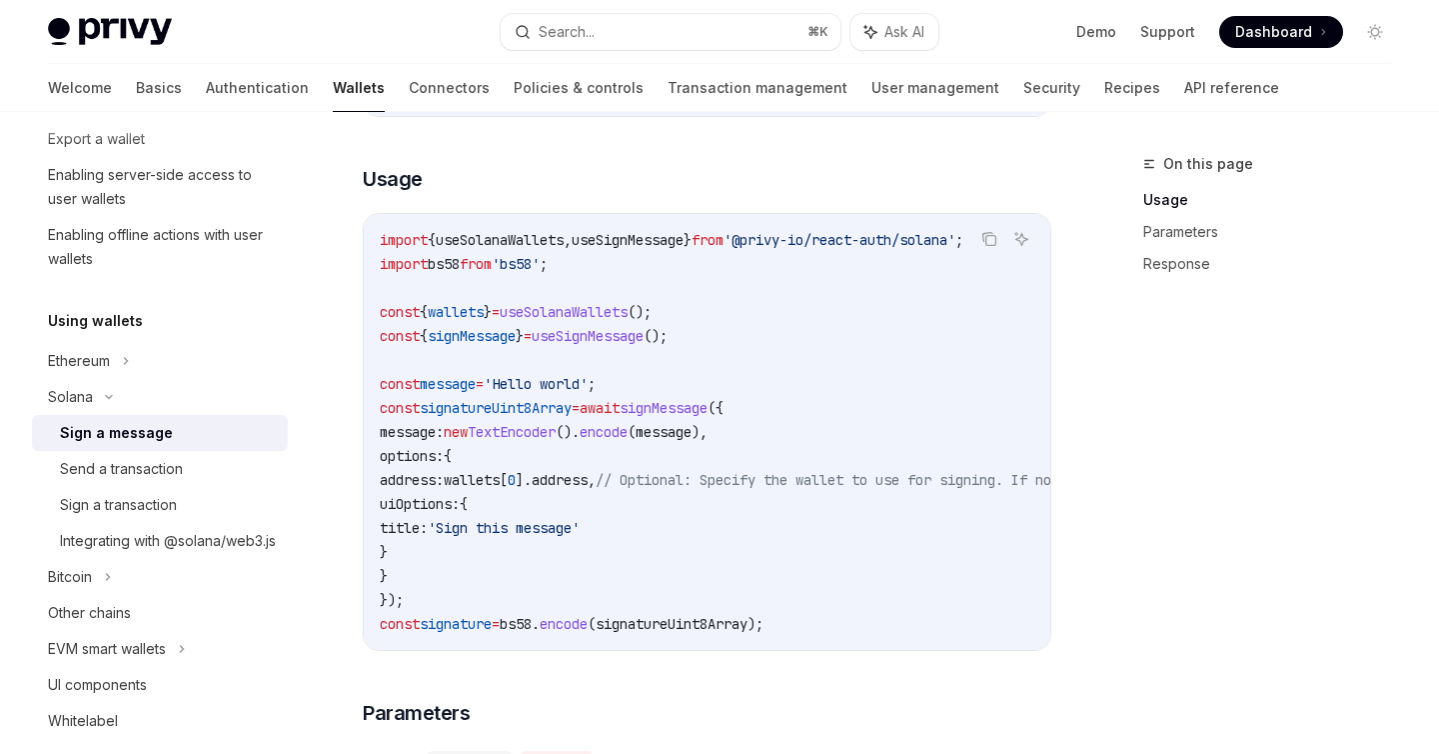
scroll to position [556, 0]
click at [708, 407] on span "signMessage" at bounding box center [664, 405] width 88 height 18
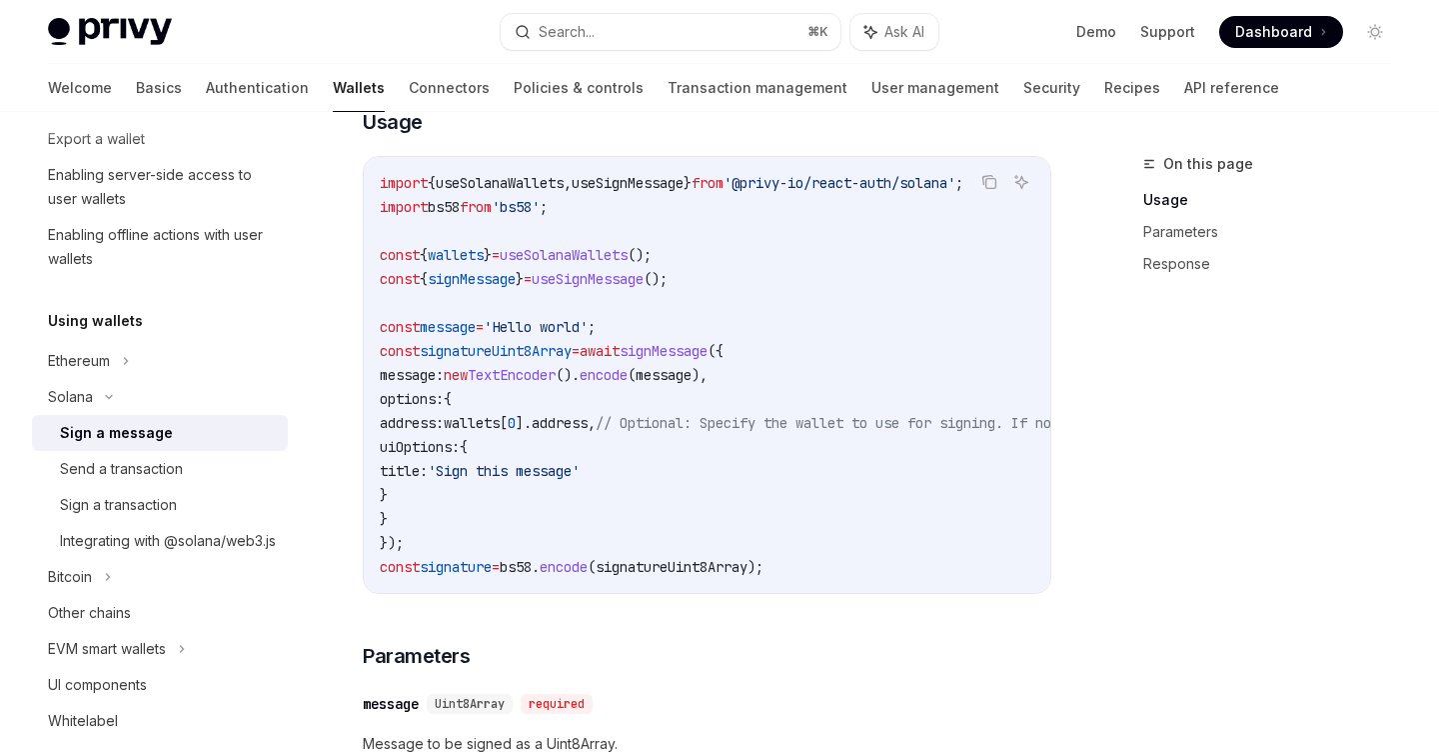
scroll to position [617, 0]
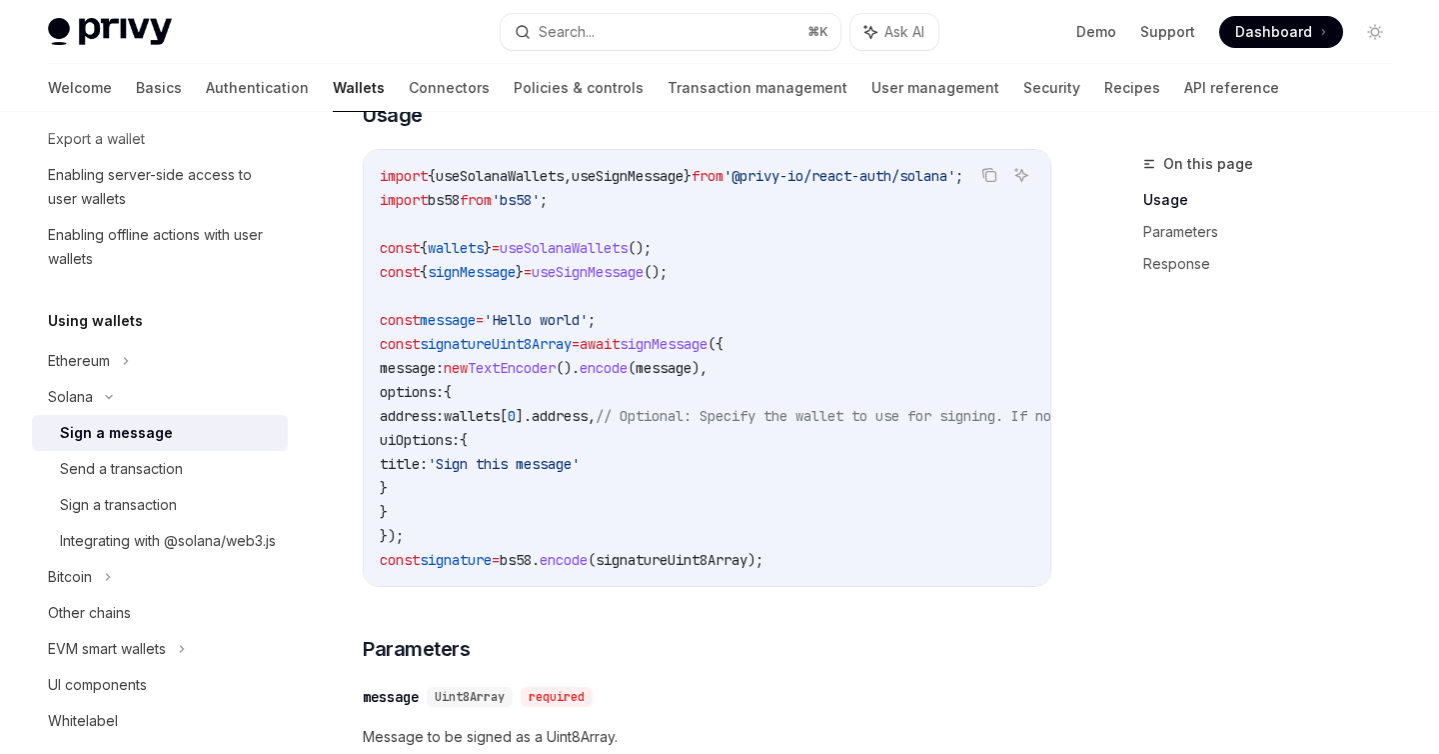
click at [692, 350] on span "signMessage" at bounding box center [664, 344] width 88 height 18
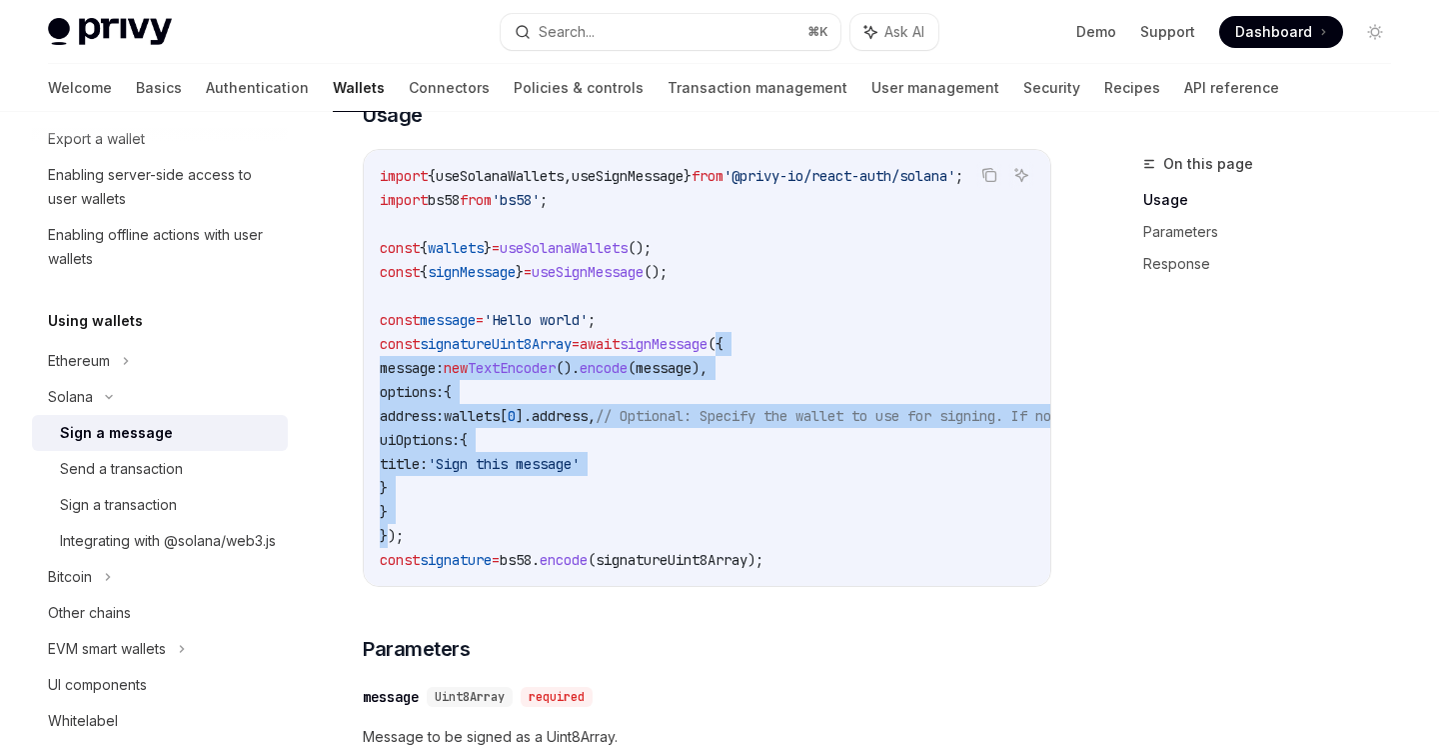
drag, startPoint x: 765, startPoint y: 339, endPoint x: 391, endPoint y: 540, distance: 424.4
click at [391, 540] on code "import { useSolanaWallets , useSignMessage } from '@privy-io/react-auth/solana'…" at bounding box center [907, 368] width 1055 height 408
copy code "{ message: new TextEncoder (). encode ( message ), options: { address: wallets …"
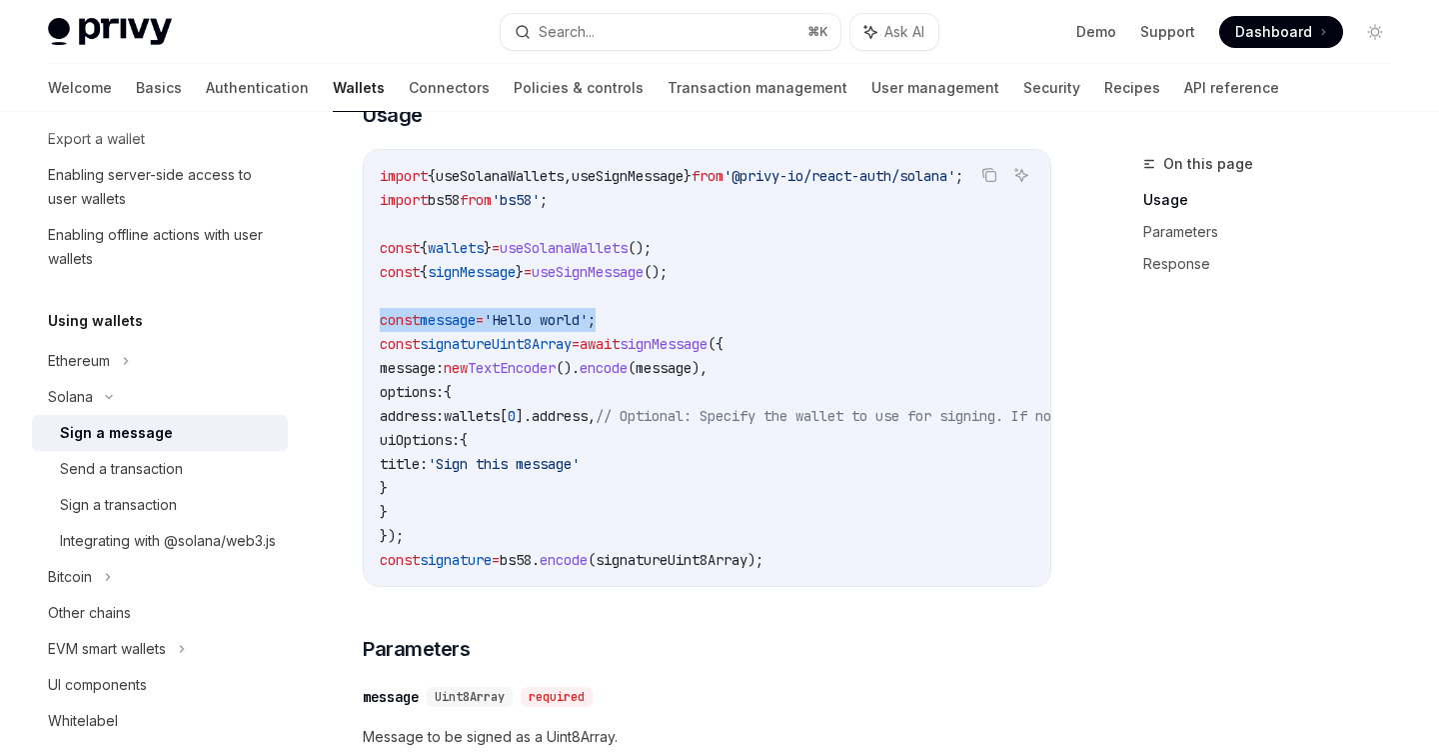
drag, startPoint x: 640, startPoint y: 319, endPoint x: 377, endPoint y: 318, distance: 262.9
click at [377, 318] on div "import { useSolanaWallets , useSignMessage } from '@privy-io/react-auth/solana'…" at bounding box center [707, 368] width 687 height 436
copy span "const message = 'Hello world' ;"
drag, startPoint x: 410, startPoint y: 537, endPoint x: 373, endPoint y: 510, distance: 45.8
click at [373, 510] on div "import { useSolanaWallets , useSignMessage } from '@privy-io/react-auth/solana'…" at bounding box center [707, 368] width 687 height 436
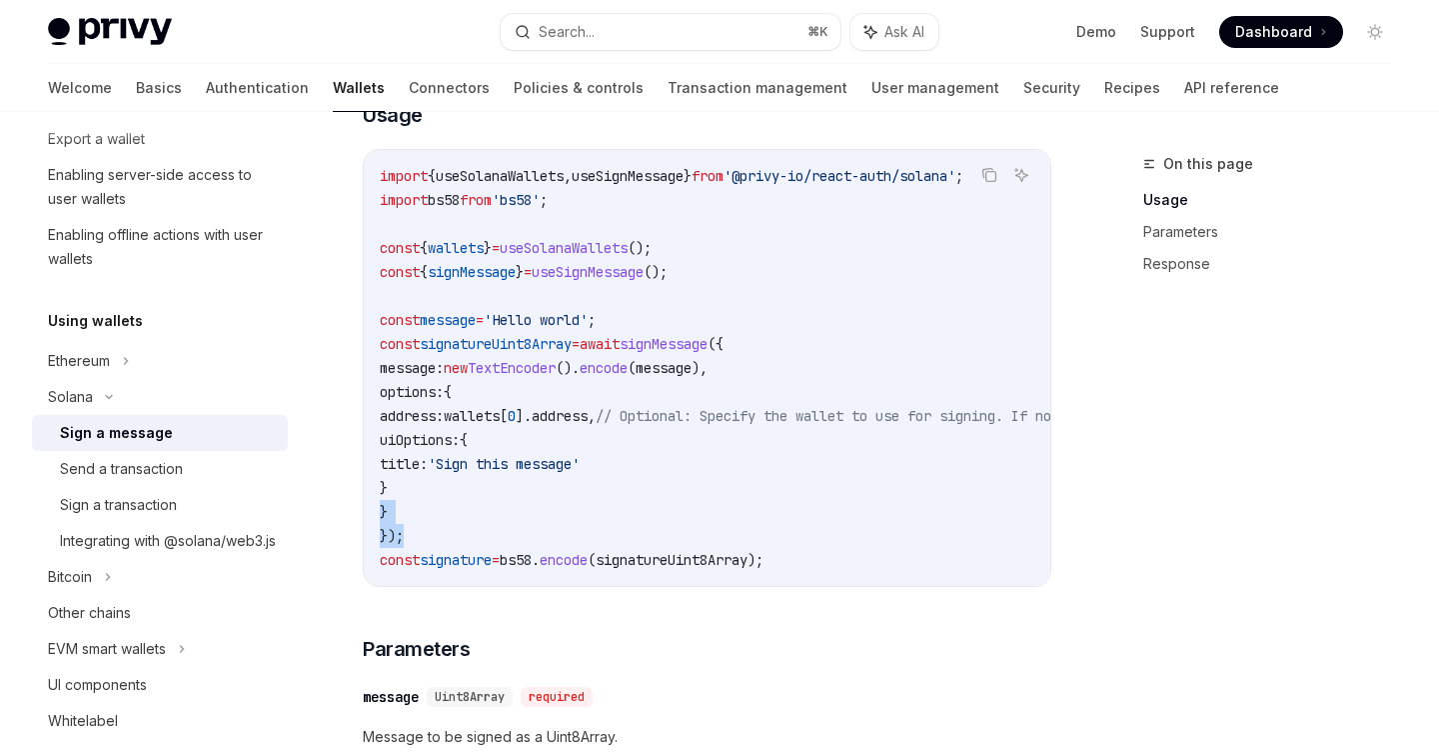
click at [470, 523] on code "import { useSolanaWallets , useSignMessage } from '@privy-io/react-auth/solana'…" at bounding box center [907, 368] width 1055 height 408
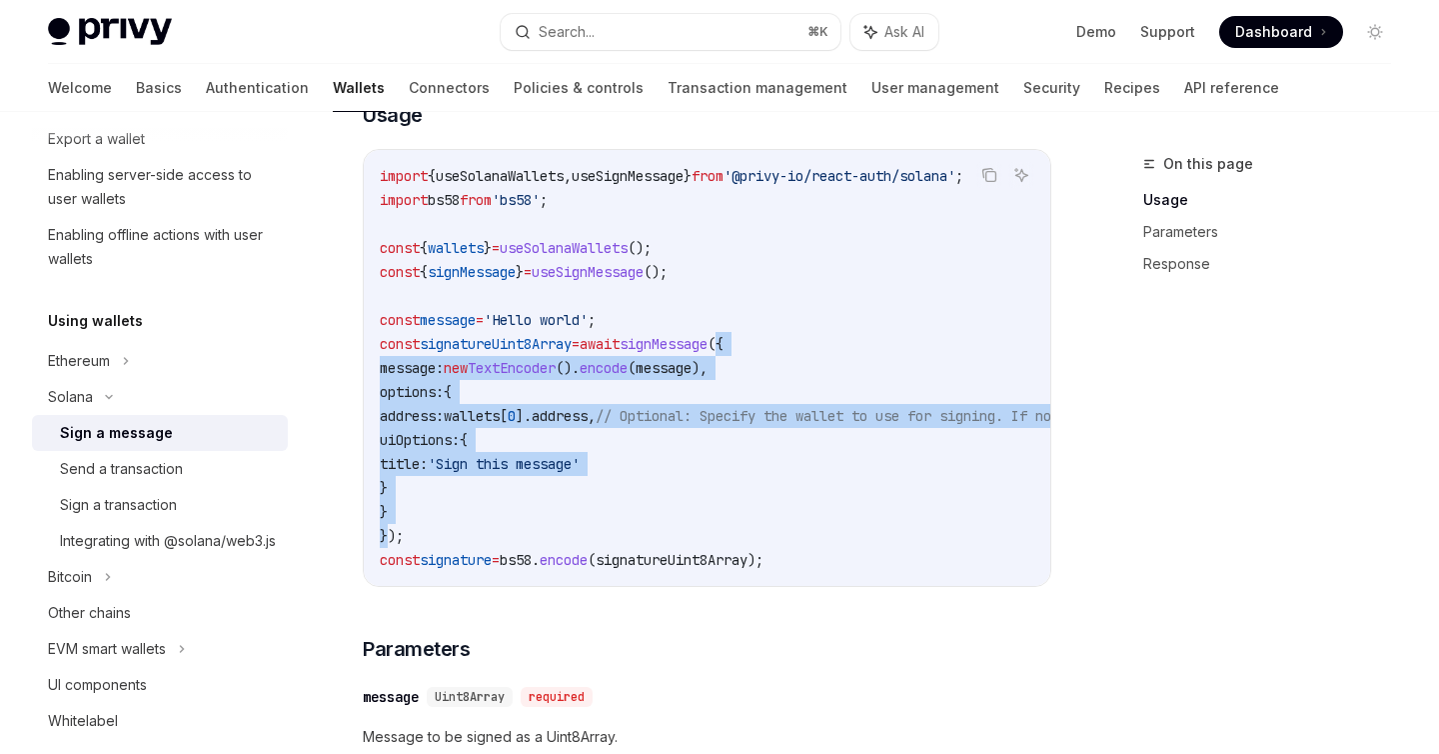
drag, startPoint x: 389, startPoint y: 534, endPoint x: 765, endPoint y: 338, distance: 423.8
click at [765, 338] on code "import { useSolanaWallets , useSignMessage } from '@privy-io/react-auth/solana'…" at bounding box center [907, 368] width 1055 height 408
copy code "{ message: new TextEncoder (). encode ( message ), options: { address: wallets …"
click at [757, 32] on button "Search... ⌘ K" at bounding box center [670, 32] width 339 height 36
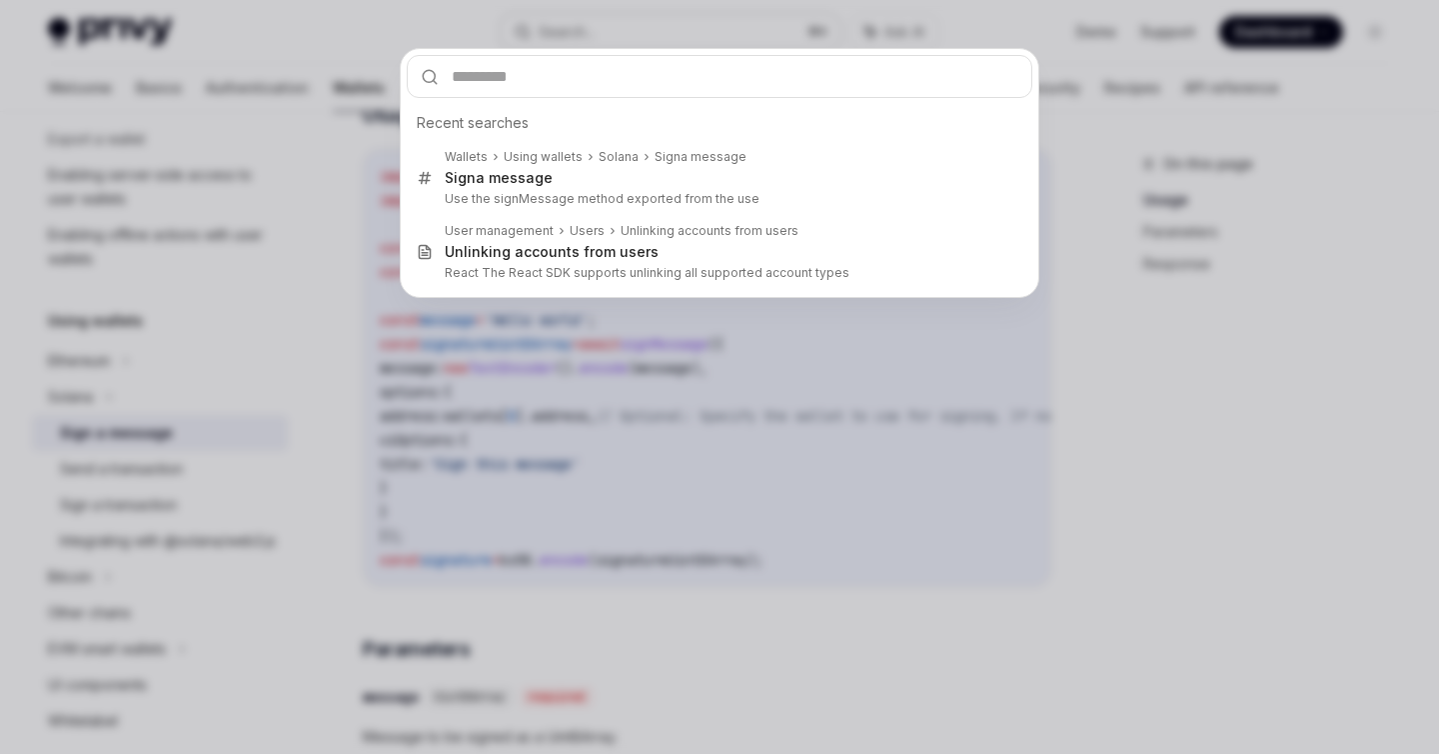
type input "**********"
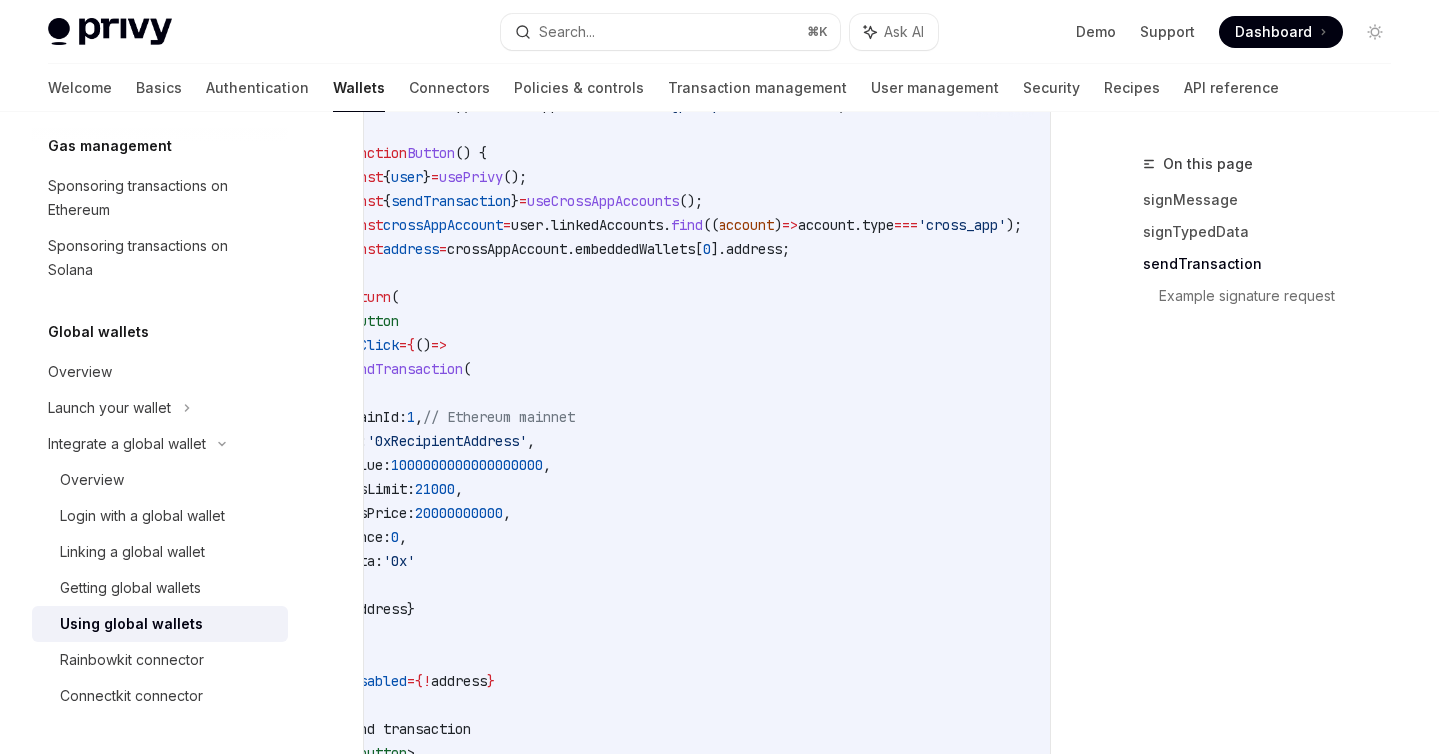
scroll to position [2308, 0]
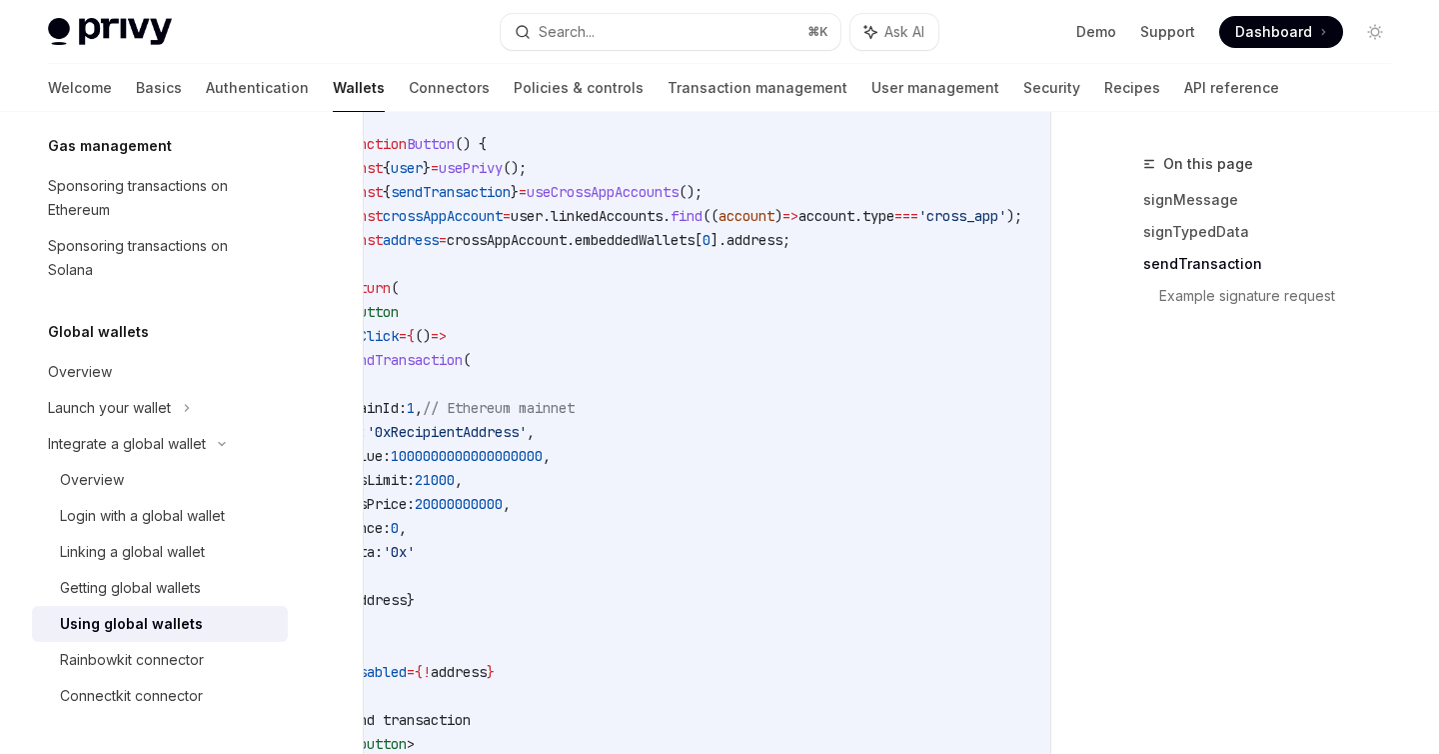
click at [407, 591] on span "address" at bounding box center [379, 600] width 56 height 18
click at [500, 344] on code "import { usePrivy , useCrossAppAccounts } from '@privy-io/react-auth' ; functio…" at bounding box center [707, 444] width 728 height 720
drag, startPoint x: 504, startPoint y: 560, endPoint x: 428, endPoint y: 563, distance: 76.0
click at [428, 563] on code "import { usePrivy , useCrossAppAccounts } from '@privy-io/react-auth' ; functio…" at bounding box center [707, 444] width 728 height 720
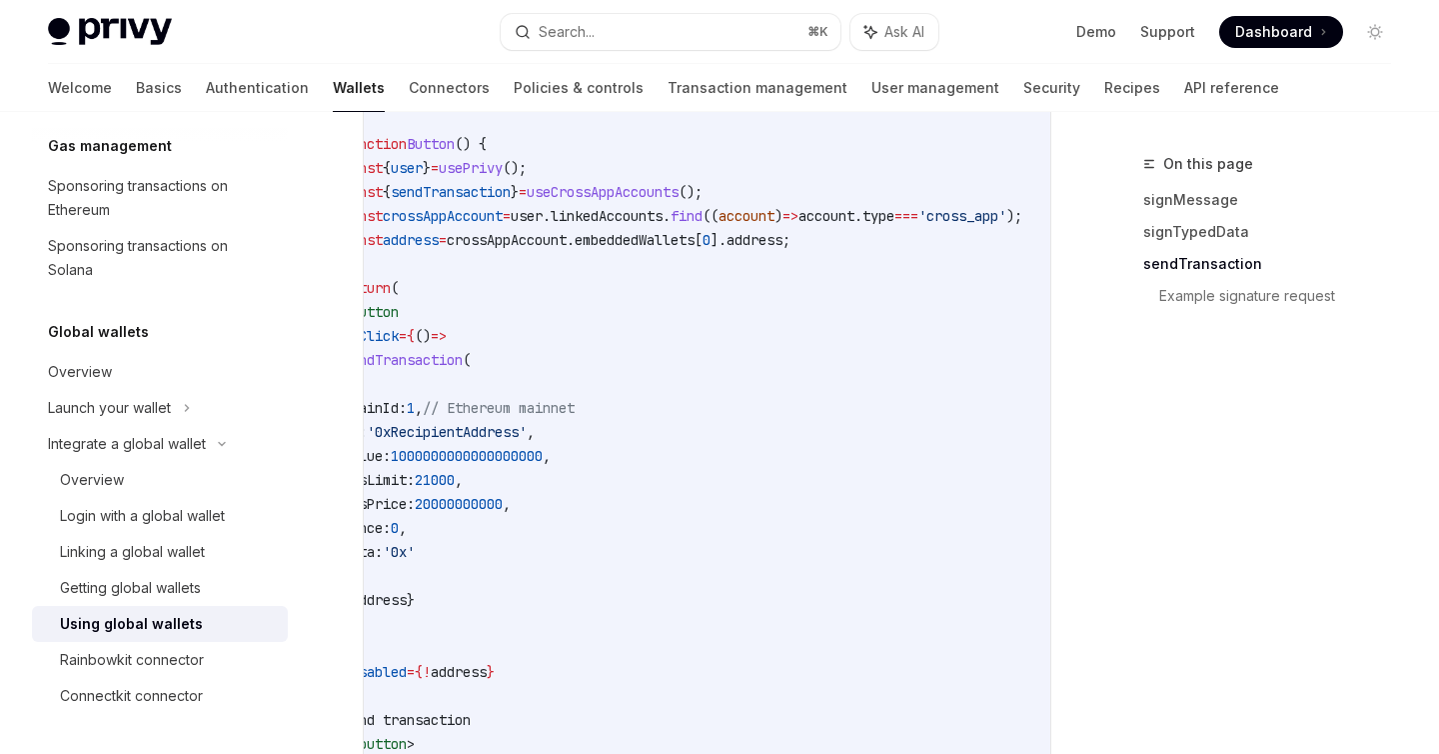
click at [815, 456] on code "import { usePrivy , useCrossAppAccounts } from '@privy-io/react-auth' ; functio…" at bounding box center [707, 444] width 728 height 720
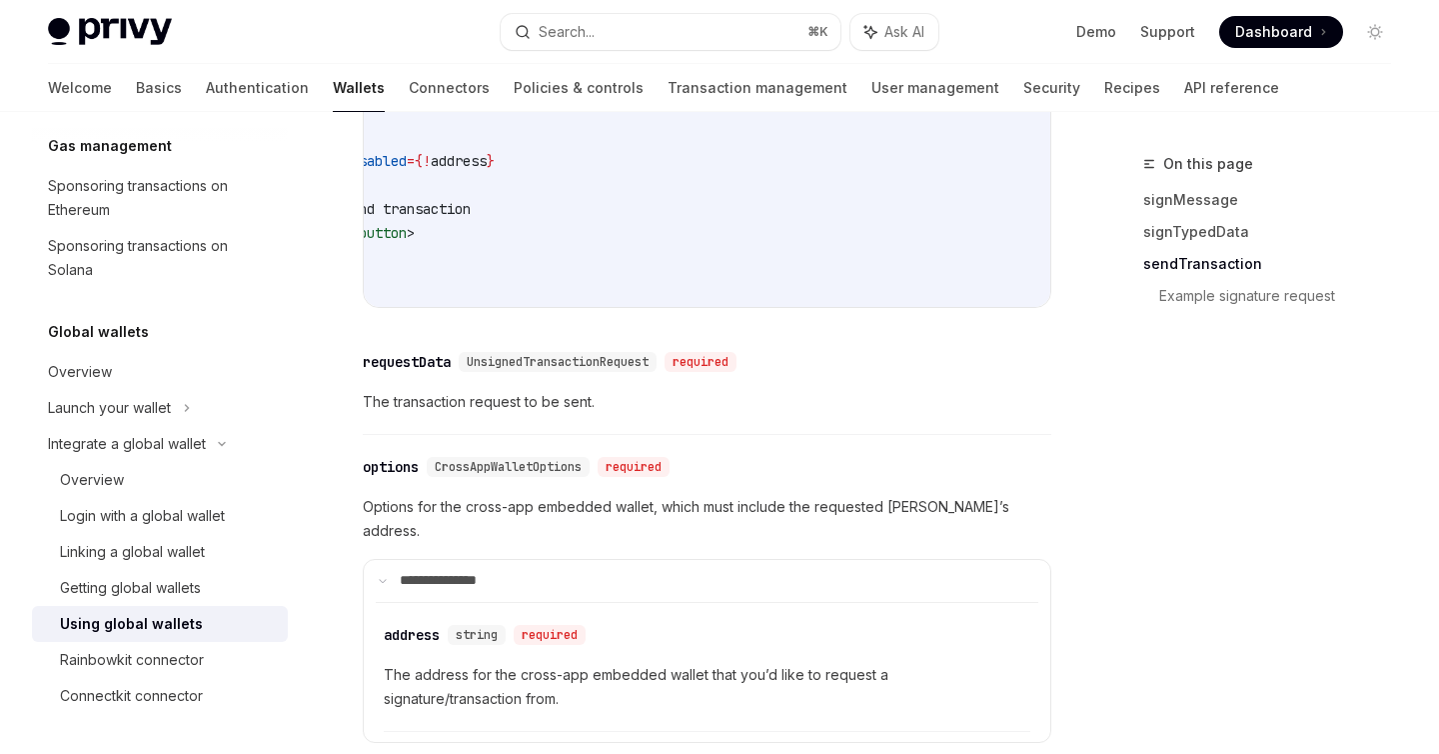
scroll to position [2819, 0]
click at [403, 456] on div "options" at bounding box center [391, 466] width 56 height 20
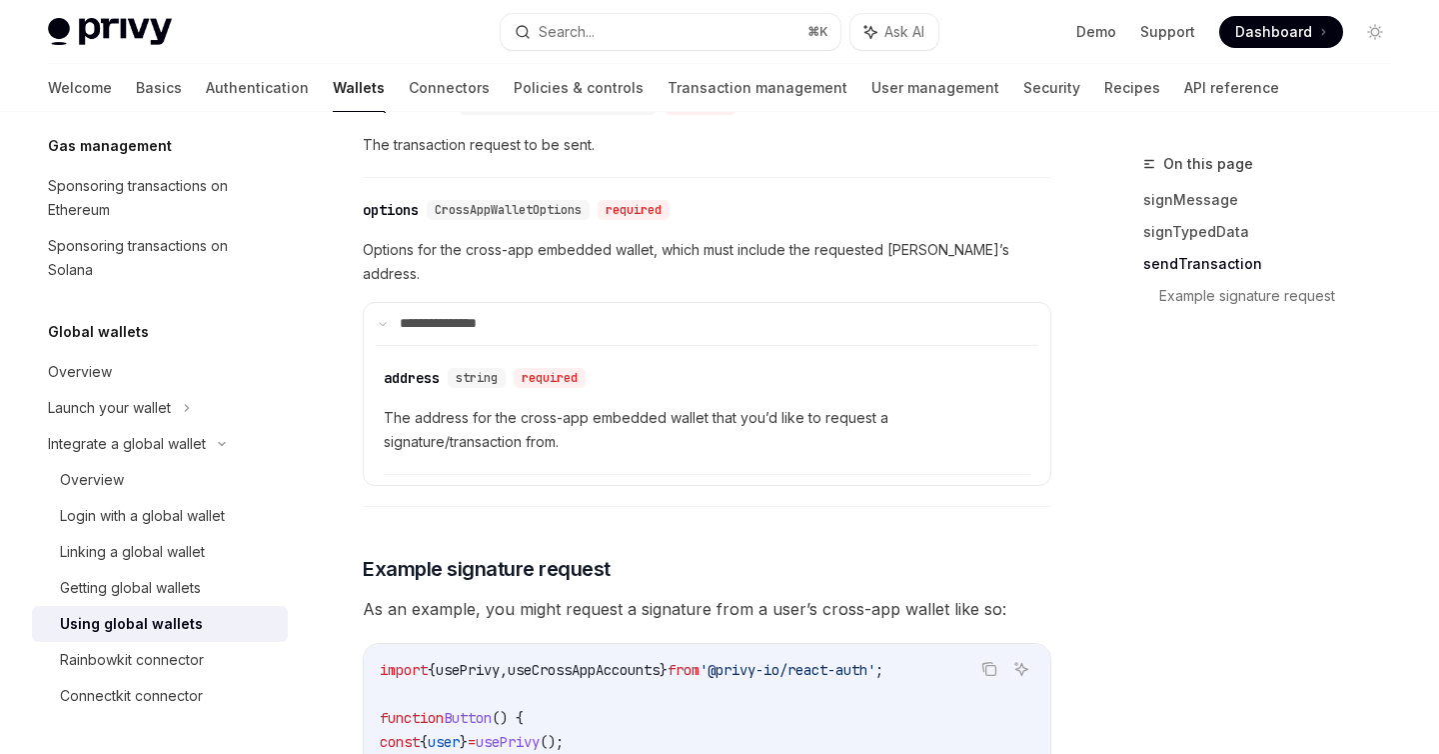
scroll to position [3076, 0]
click at [414, 367] on div "address" at bounding box center [412, 377] width 56 height 20
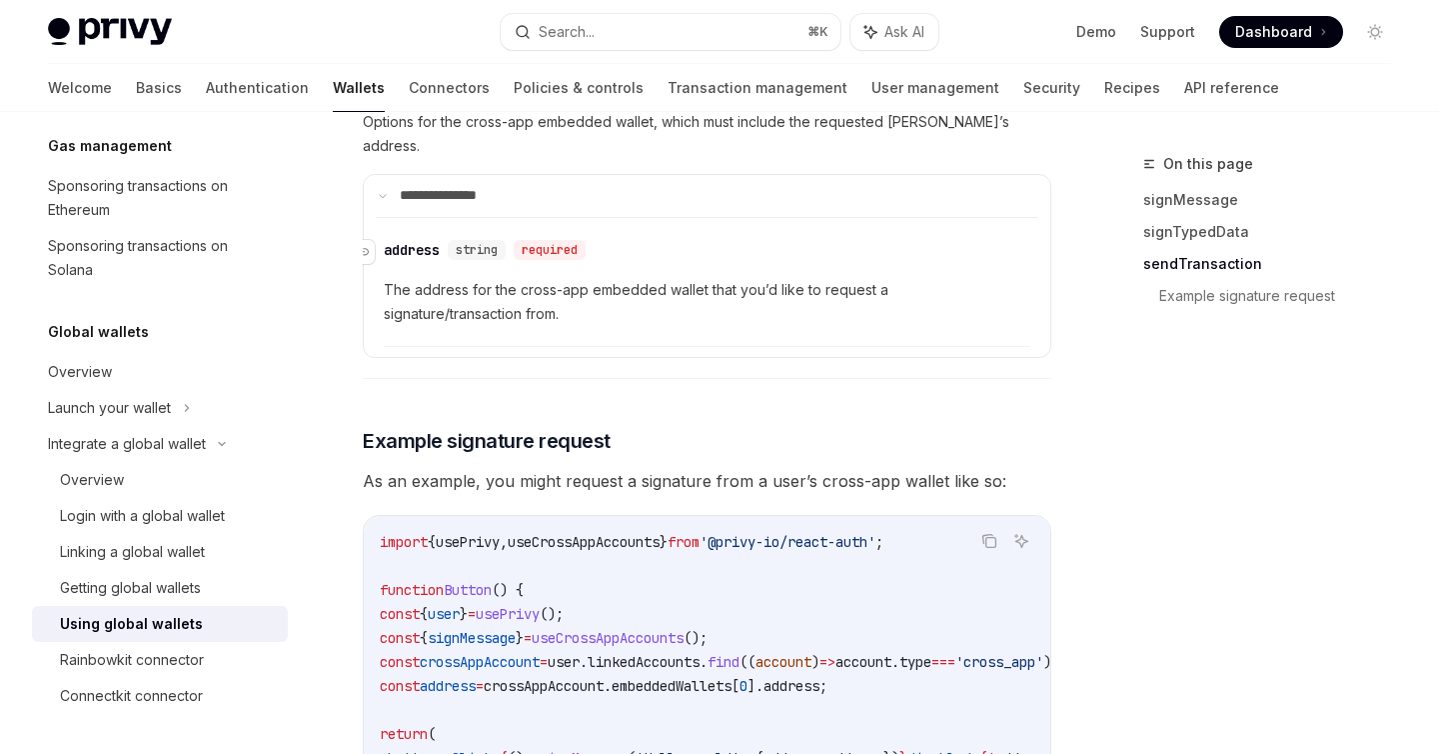
scroll to position [3252, 0]
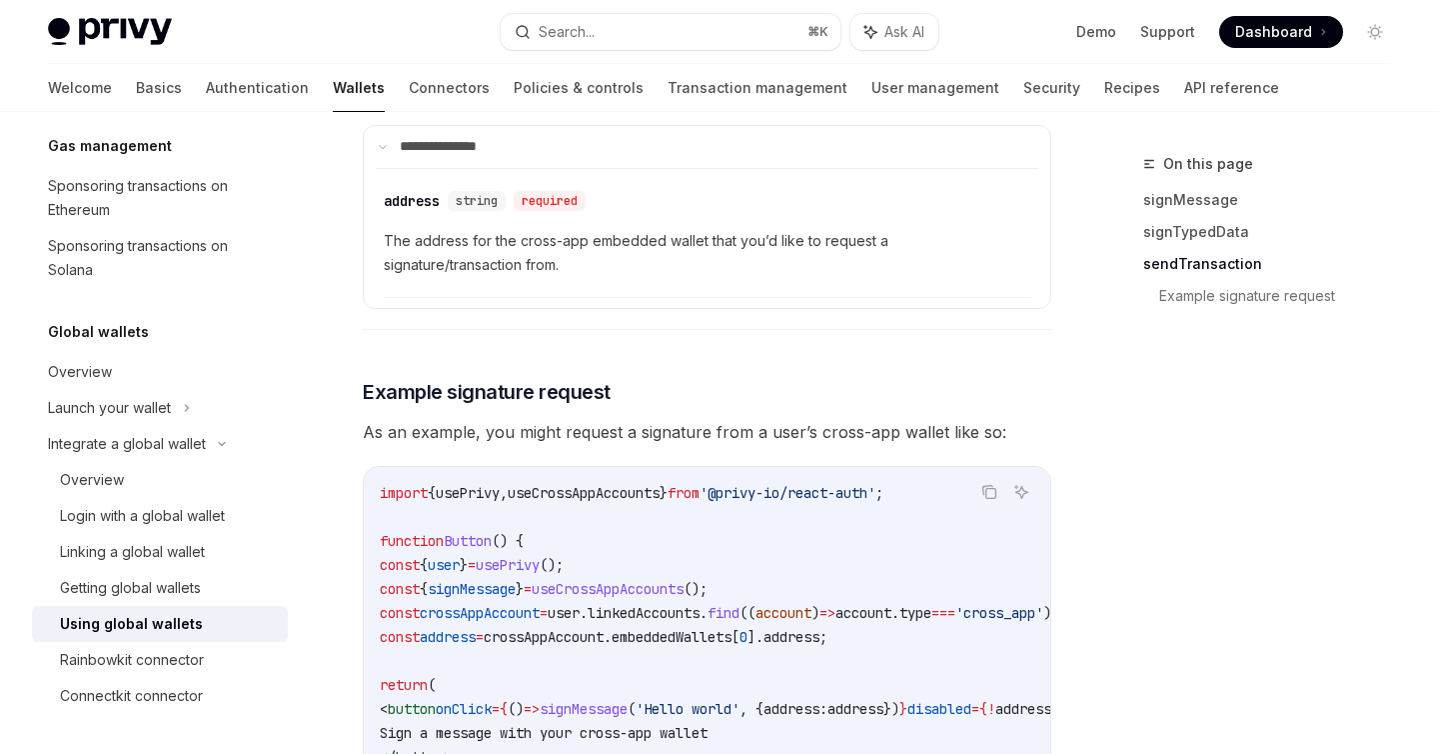
click at [476, 628] on span "address" at bounding box center [448, 637] width 56 height 18
copy span "address"
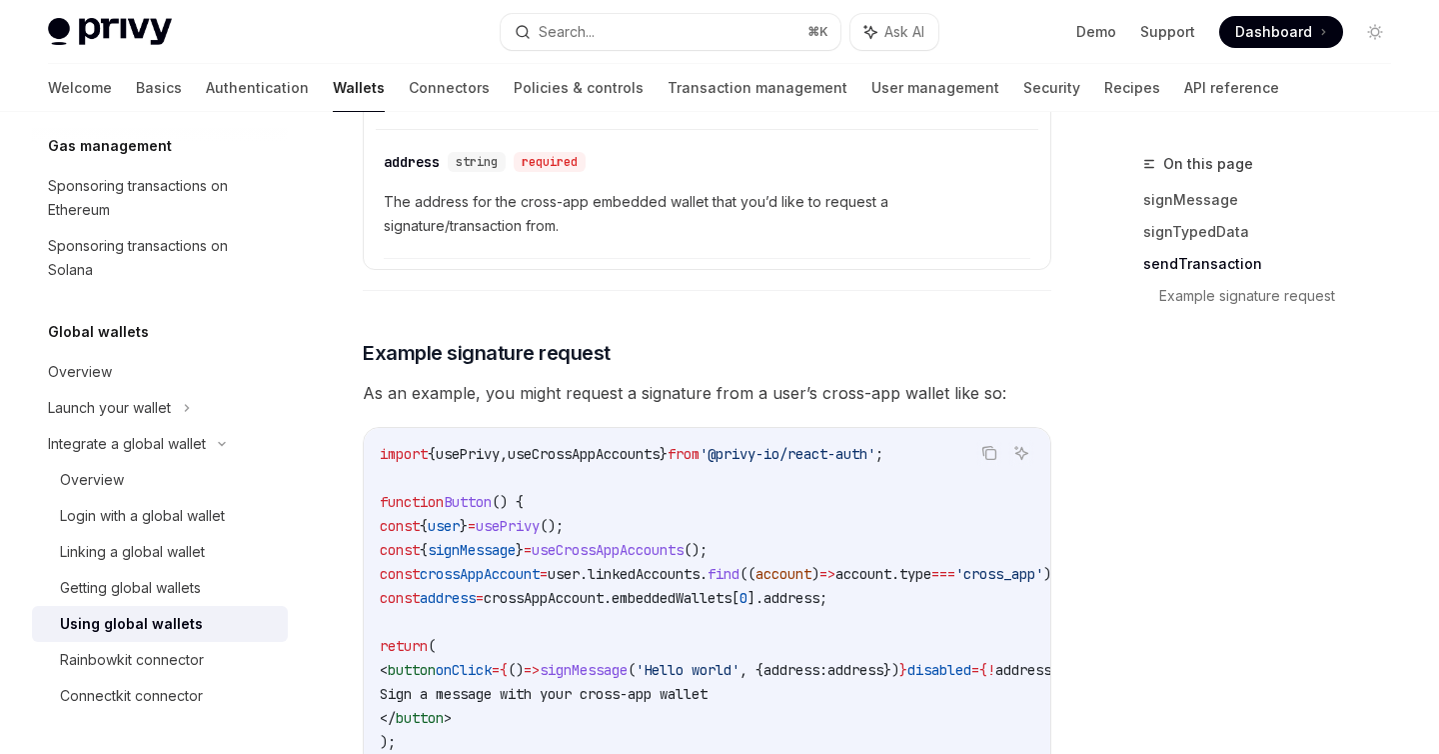
scroll to position [3294, 0]
click at [632, 442] on span "useCrossAppAccounts" at bounding box center [584, 451] width 152 height 18
copy span "useCrossAppAccounts"
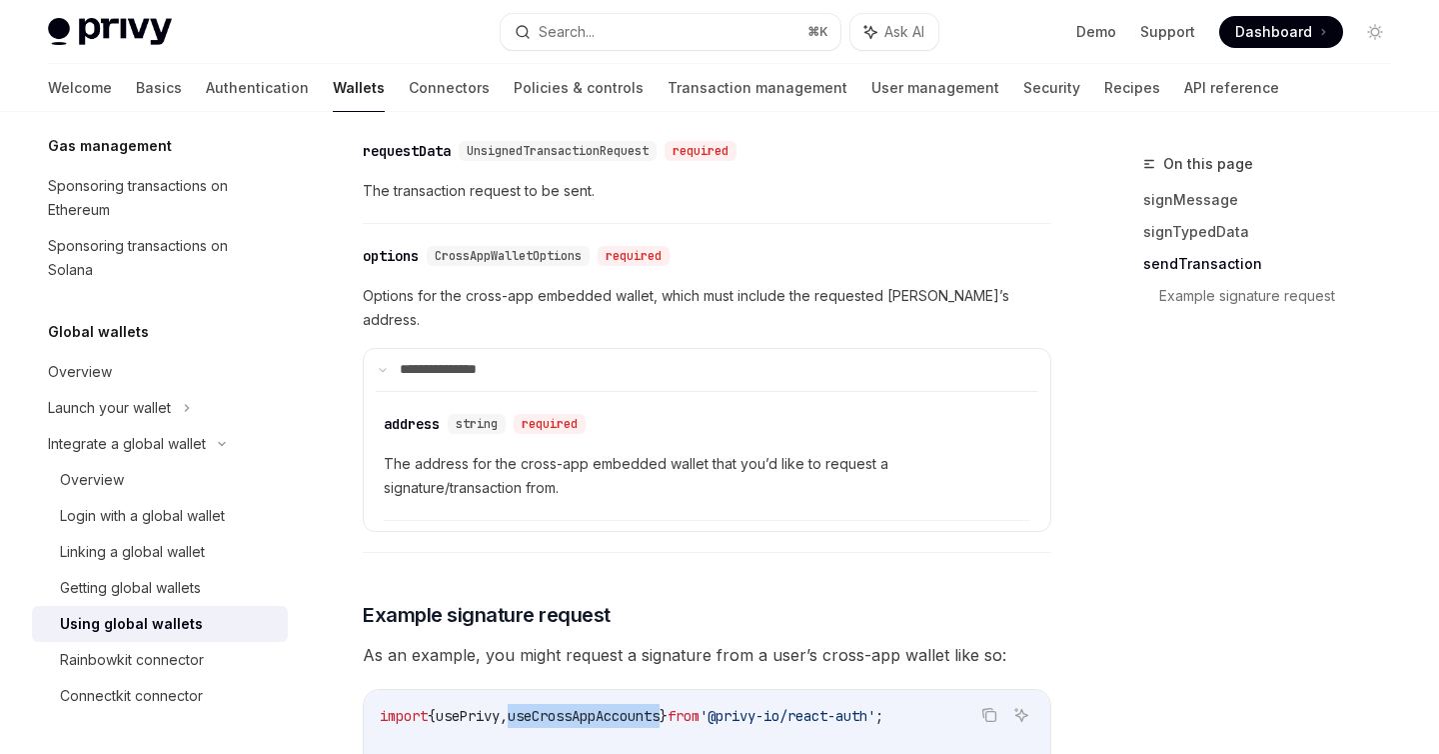
scroll to position [3022, 0]
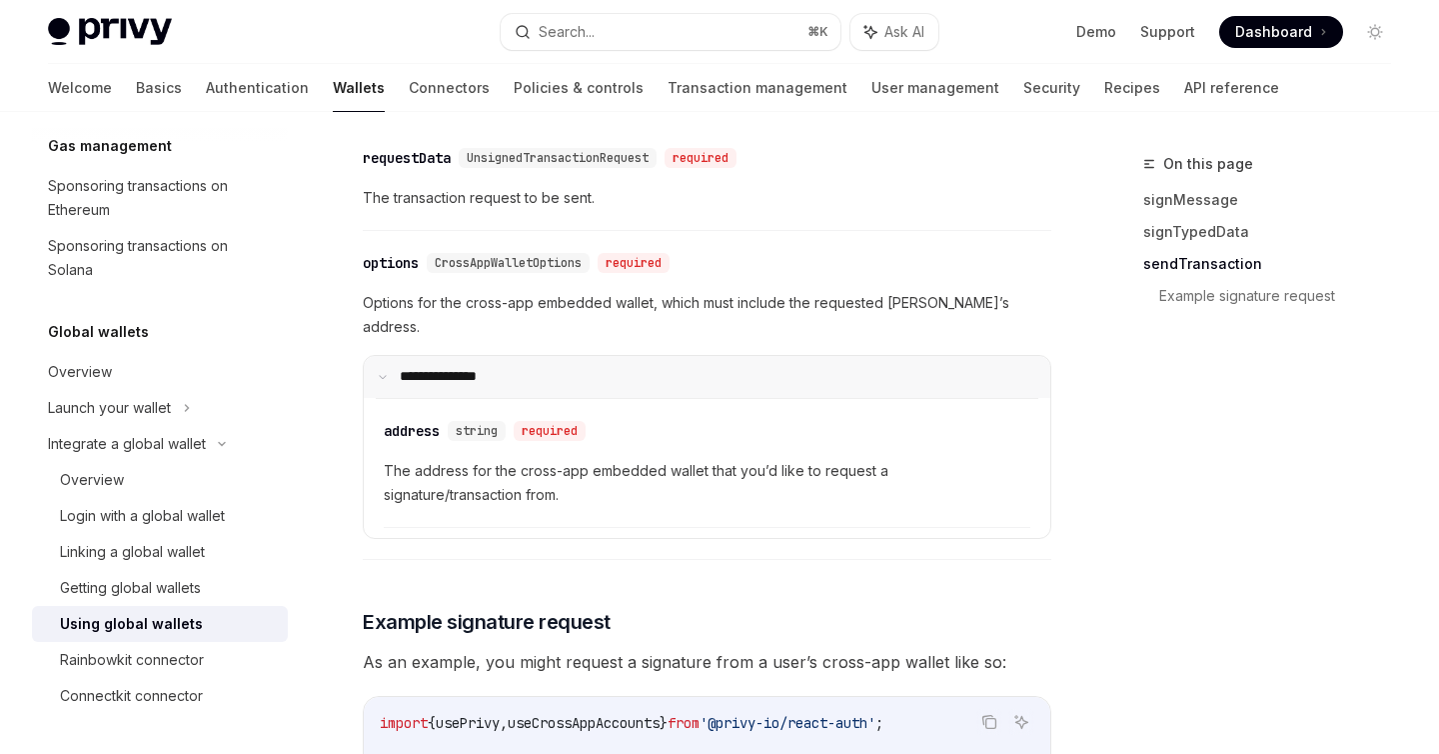
click at [466, 368] on p "**********" at bounding box center [451, 377] width 102 height 18
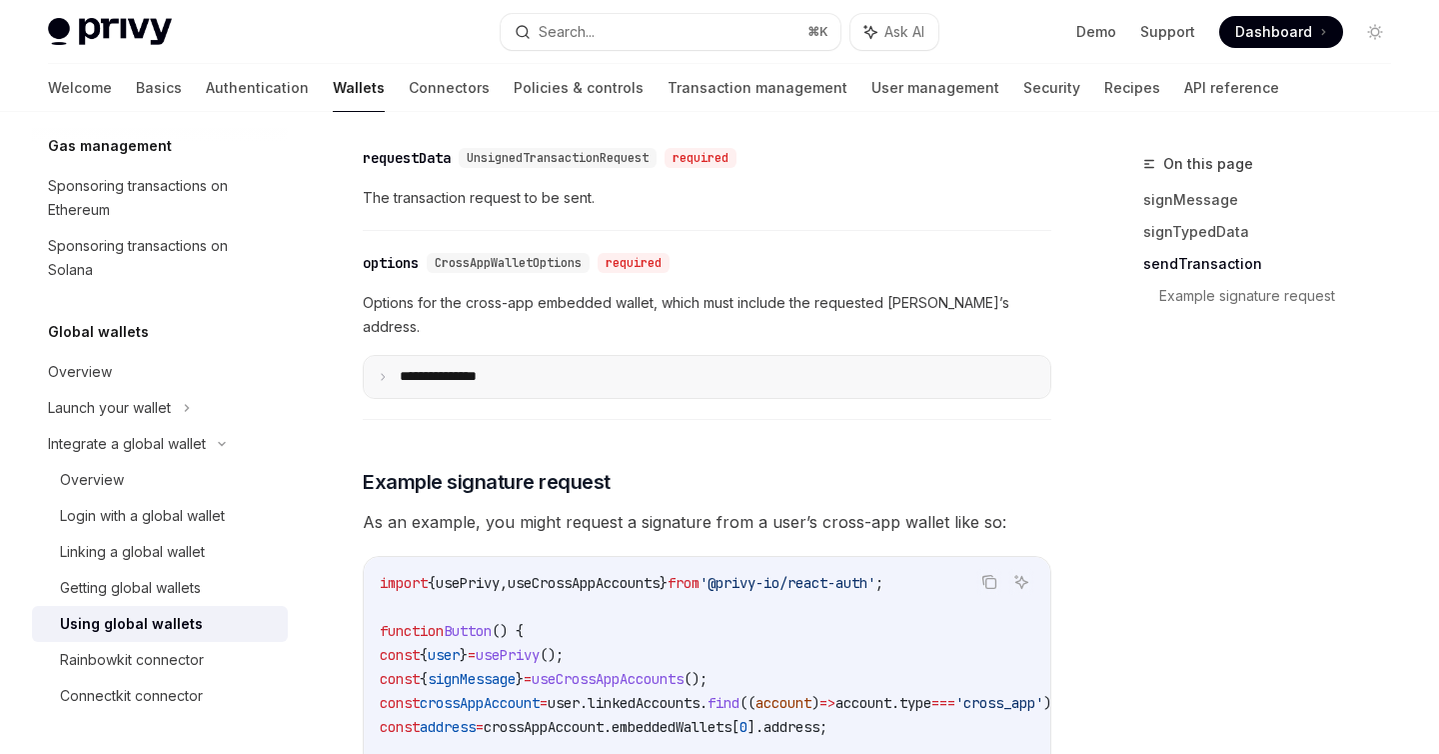
click at [466, 368] on p "**********" at bounding box center [454, 377] width 109 height 18
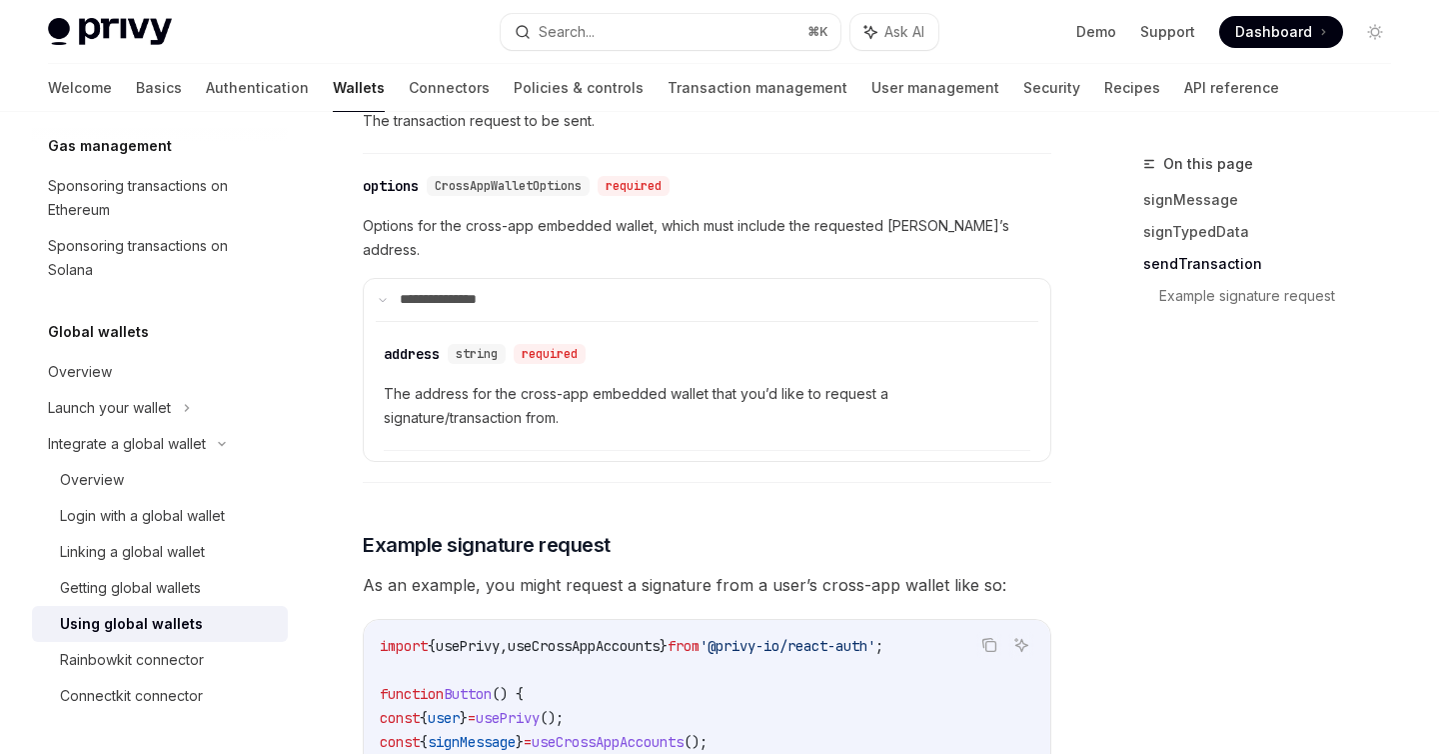
scroll to position [3015, 0]
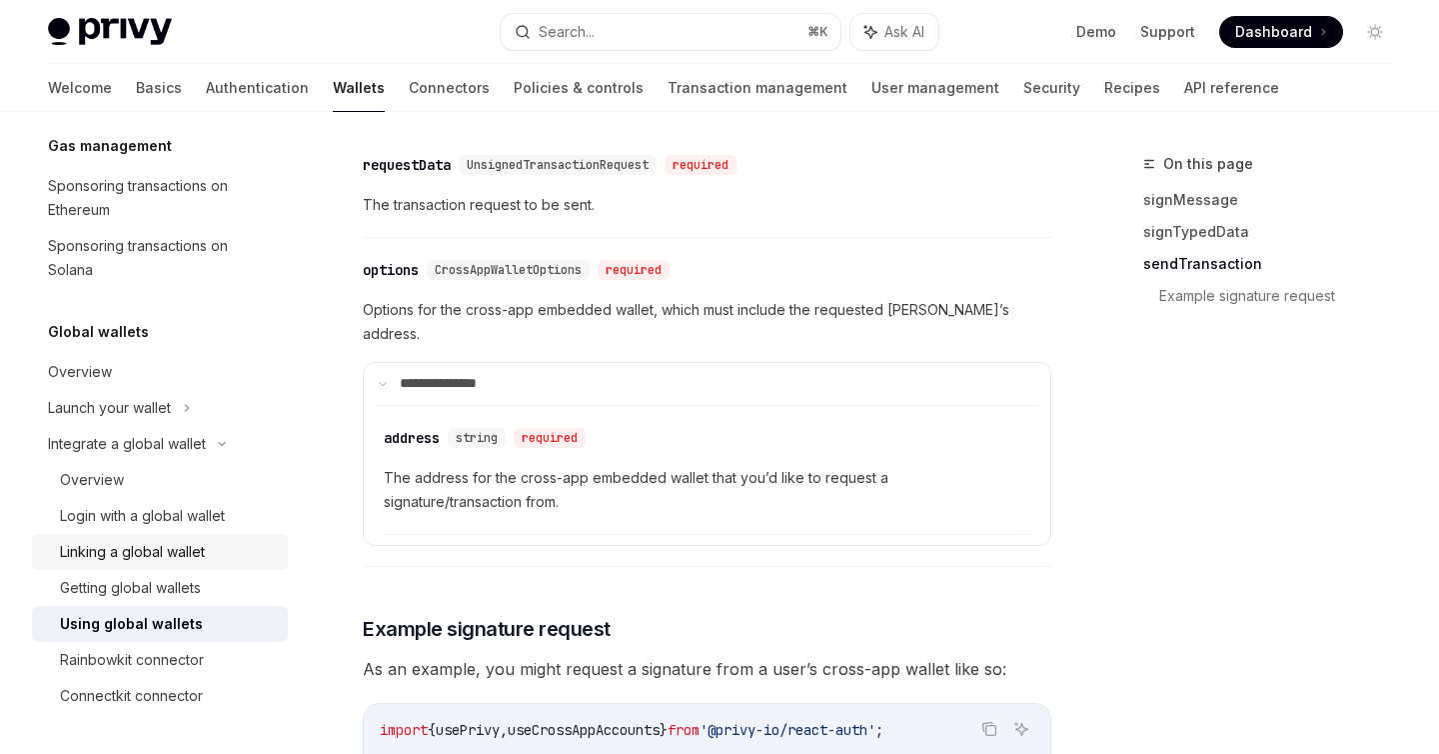
click at [158, 561] on div "Linking a global wallet" at bounding box center [132, 552] width 145 height 24
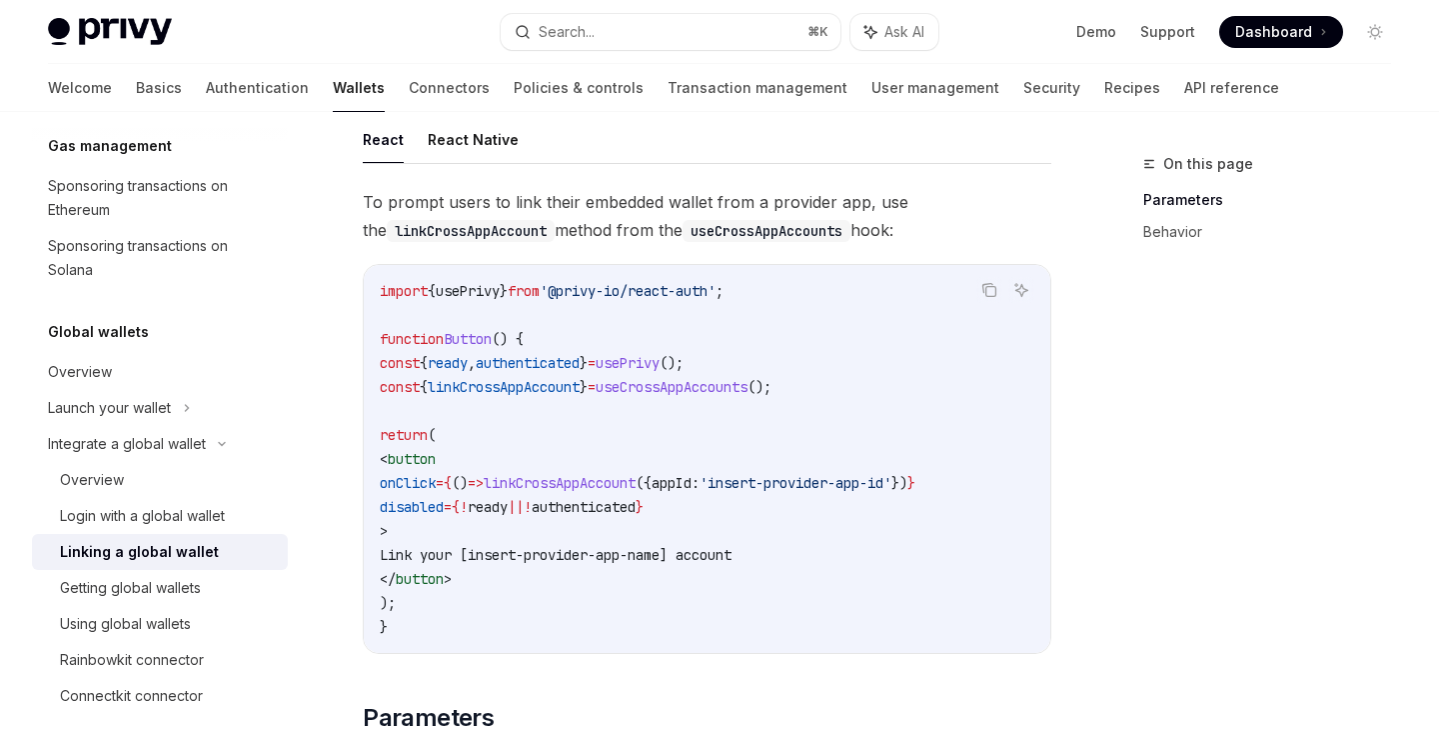
scroll to position [137, 0]
click at [163, 630] on div "Using global wallets" at bounding box center [125, 624] width 131 height 24
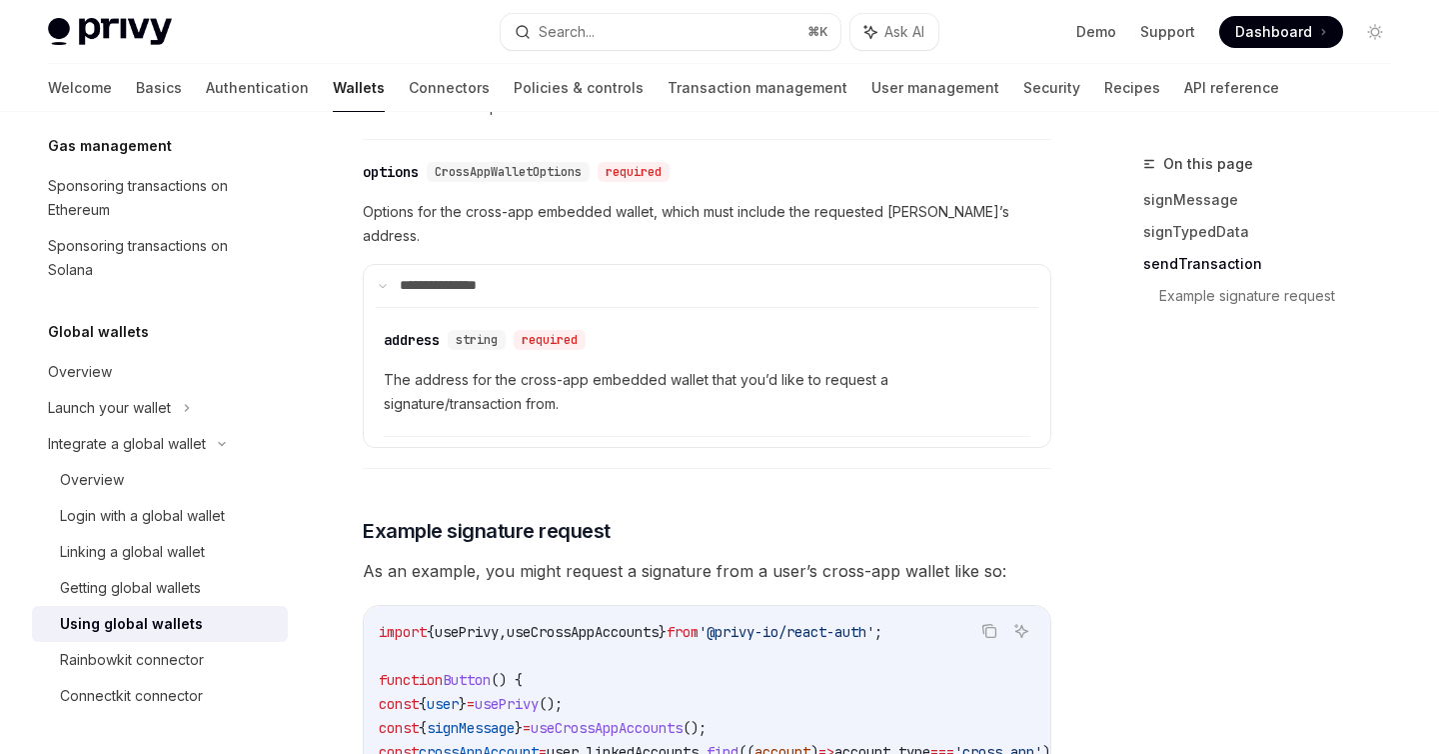
scroll to position [3041, 0]
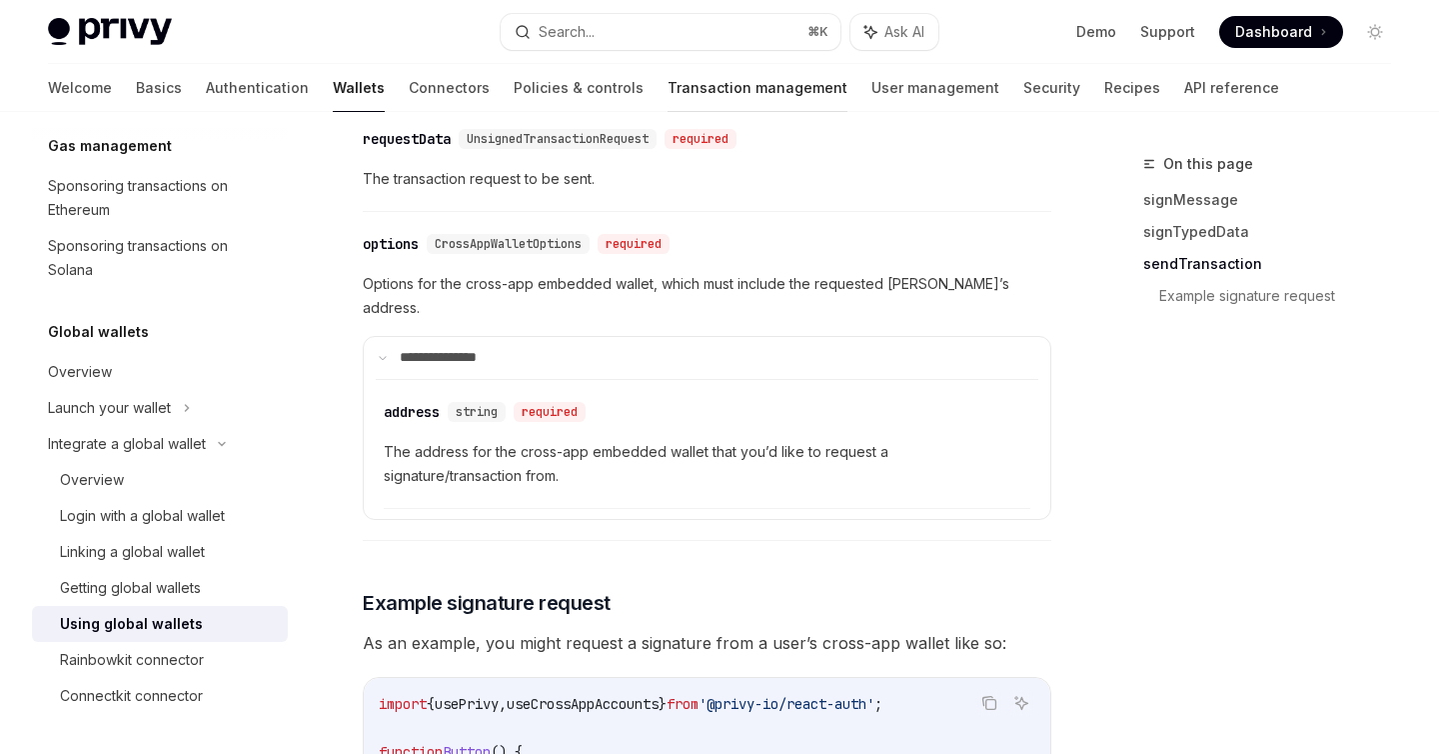
click at [668, 91] on link "Transaction management" at bounding box center [758, 88] width 180 height 48
type textarea "*"
